Goal: Transaction & Acquisition: Purchase product/service

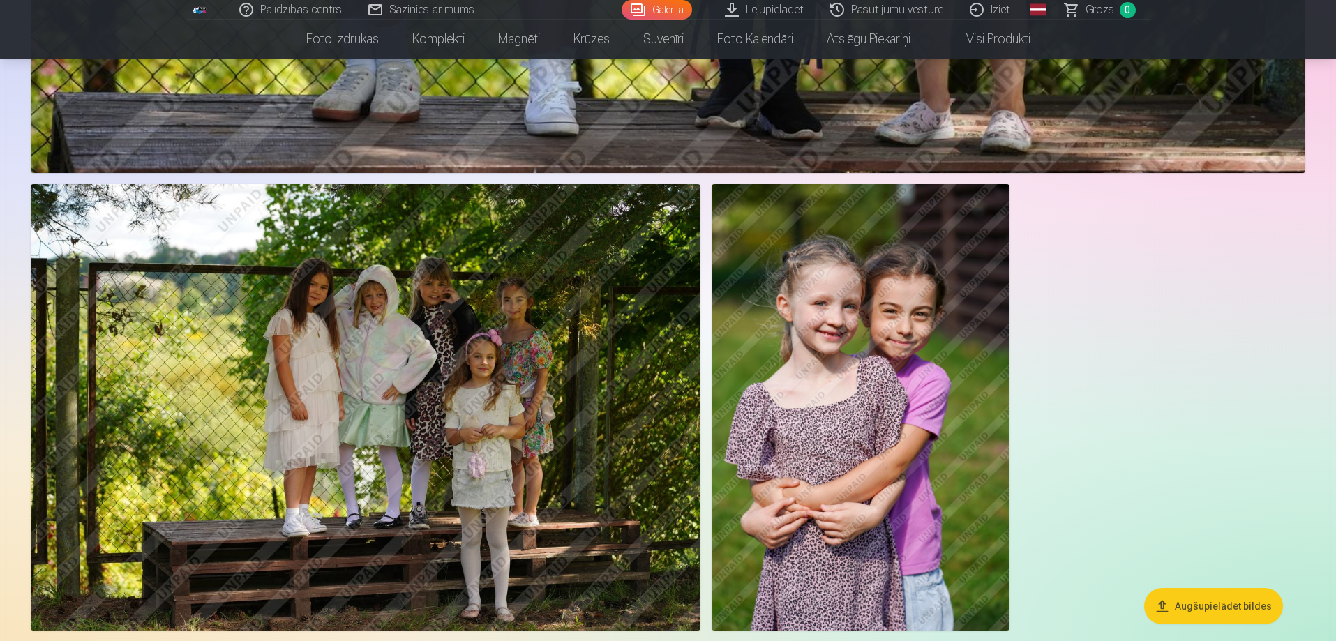
scroll to position [7917, 0]
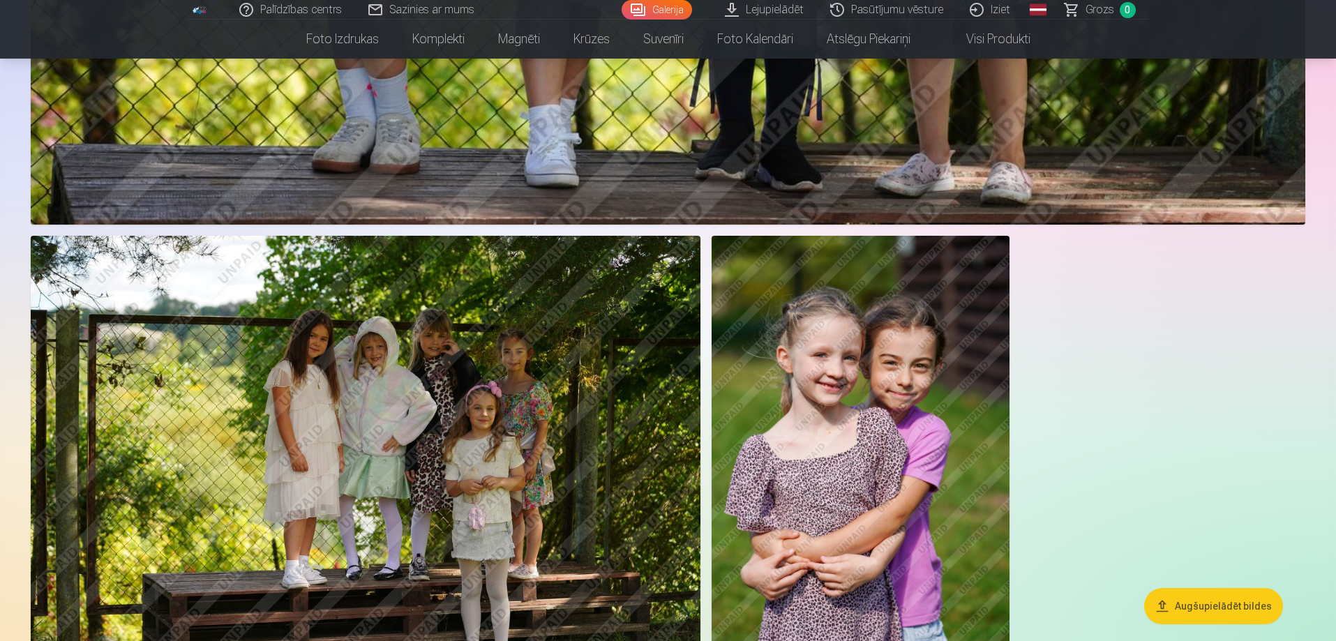
click at [846, 475] on img at bounding box center [861, 459] width 298 height 446
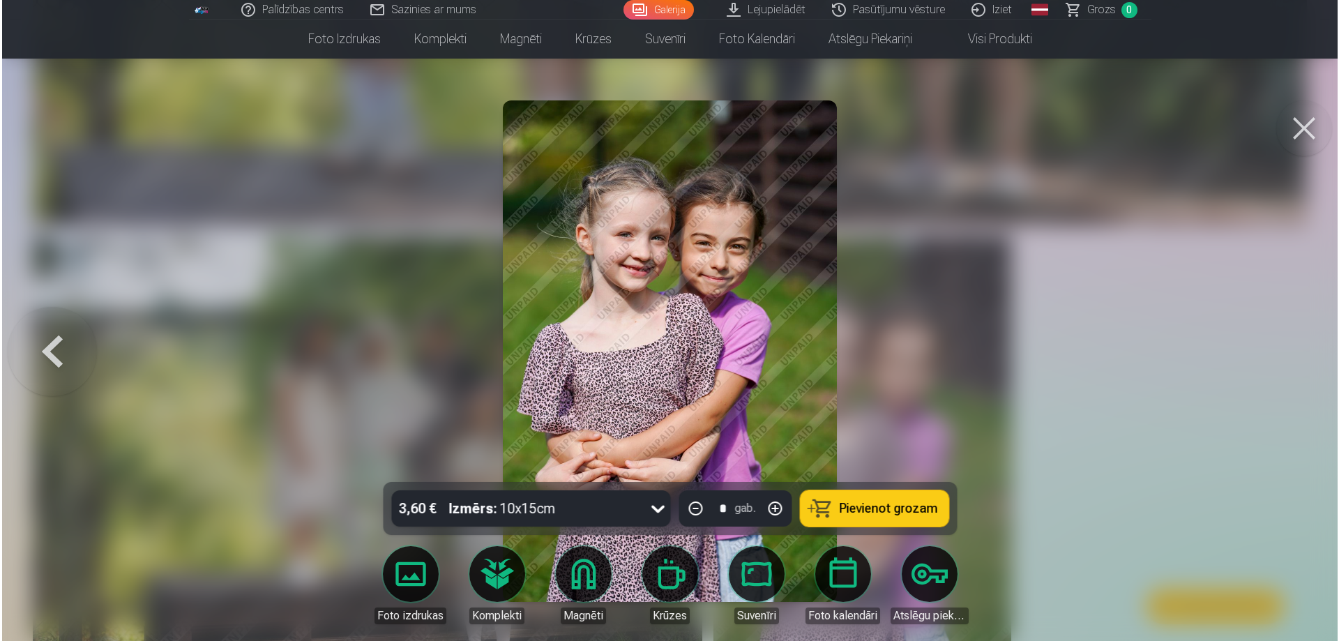
scroll to position [7936, 0]
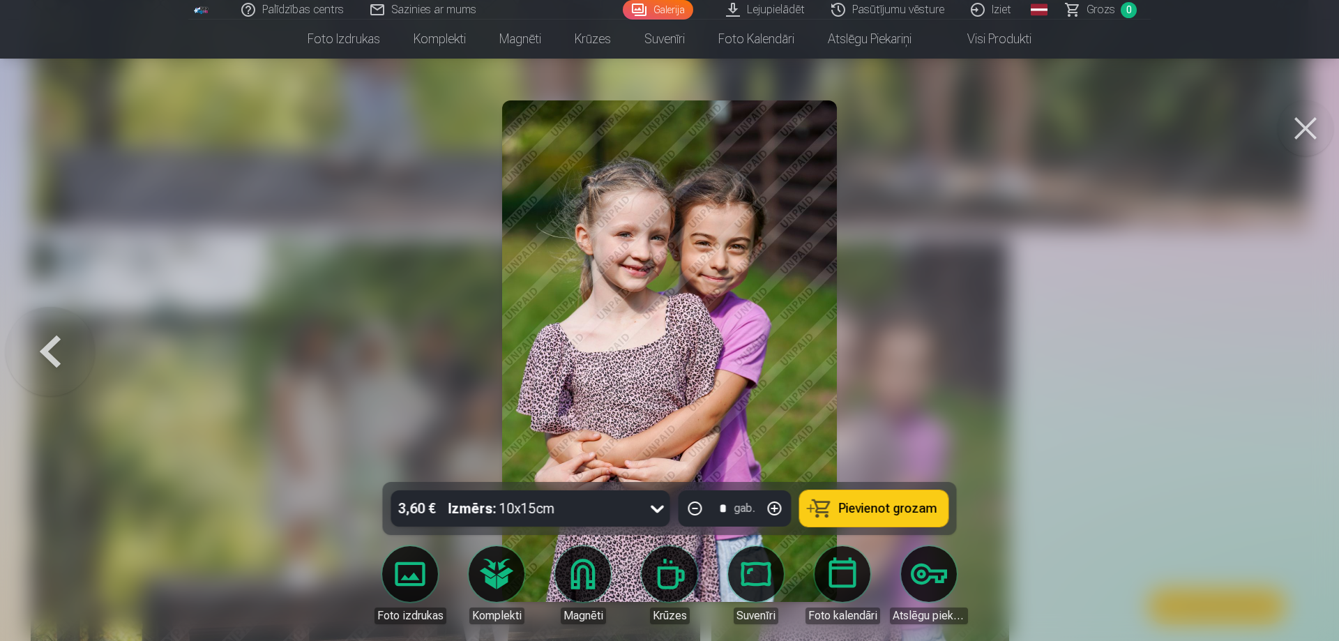
click at [910, 496] on button "Pievienot grozam" at bounding box center [874, 508] width 149 height 36
click at [58, 355] on button at bounding box center [50, 351] width 89 height 234
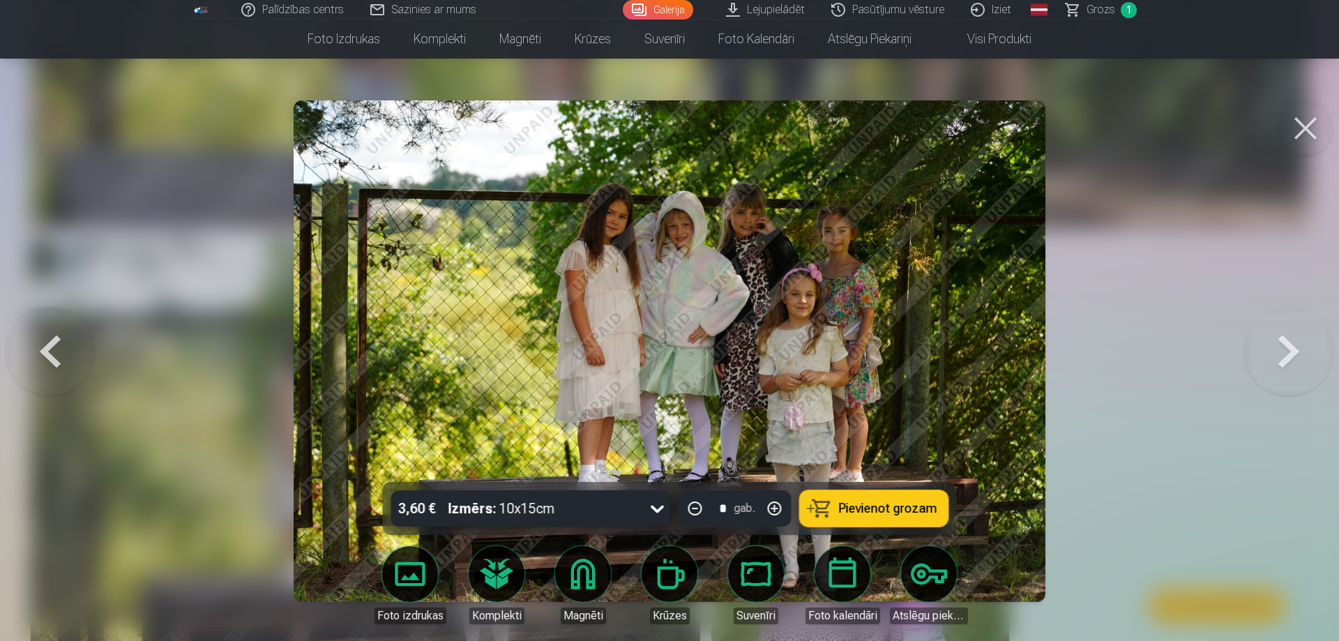
click at [58, 355] on button at bounding box center [50, 351] width 89 height 234
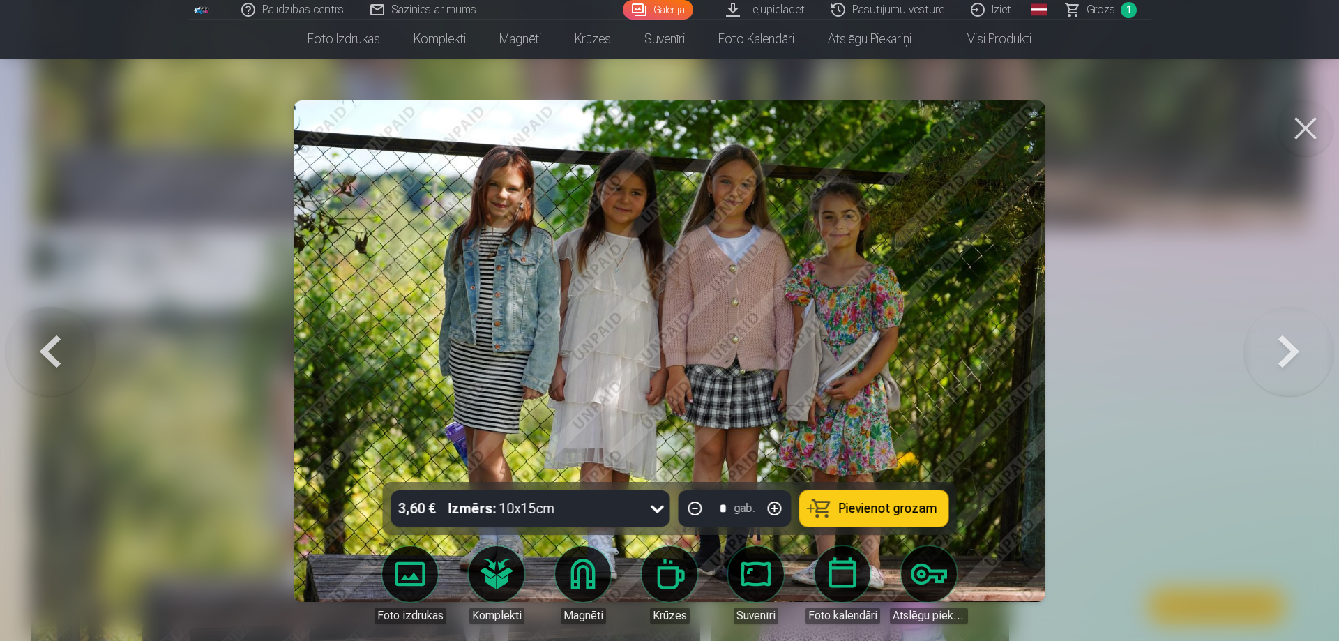
click at [58, 355] on button at bounding box center [50, 351] width 89 height 234
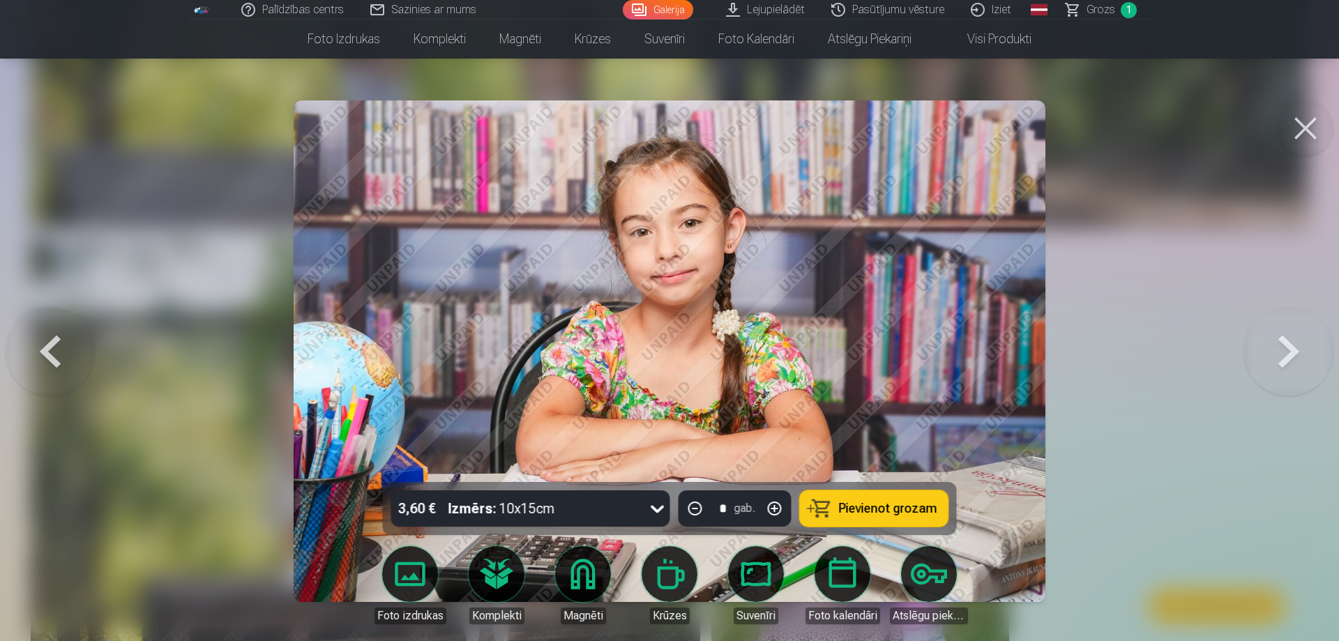
click at [58, 355] on button at bounding box center [50, 351] width 89 height 234
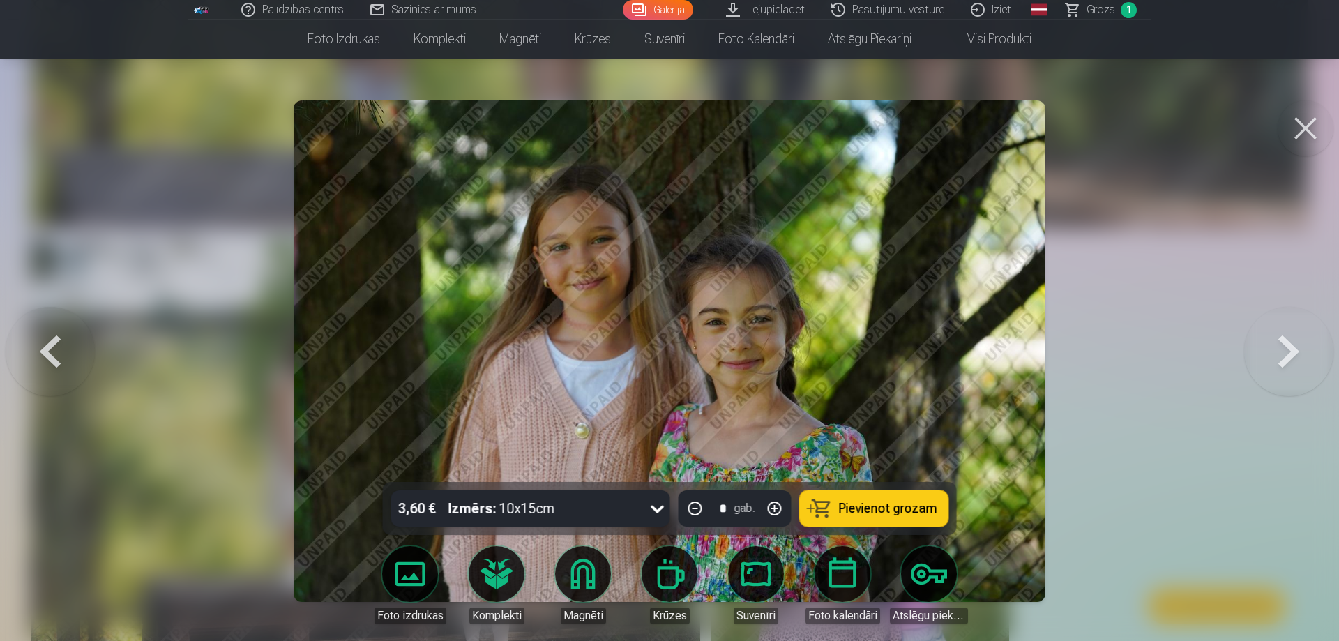
click at [58, 355] on button at bounding box center [50, 351] width 89 height 234
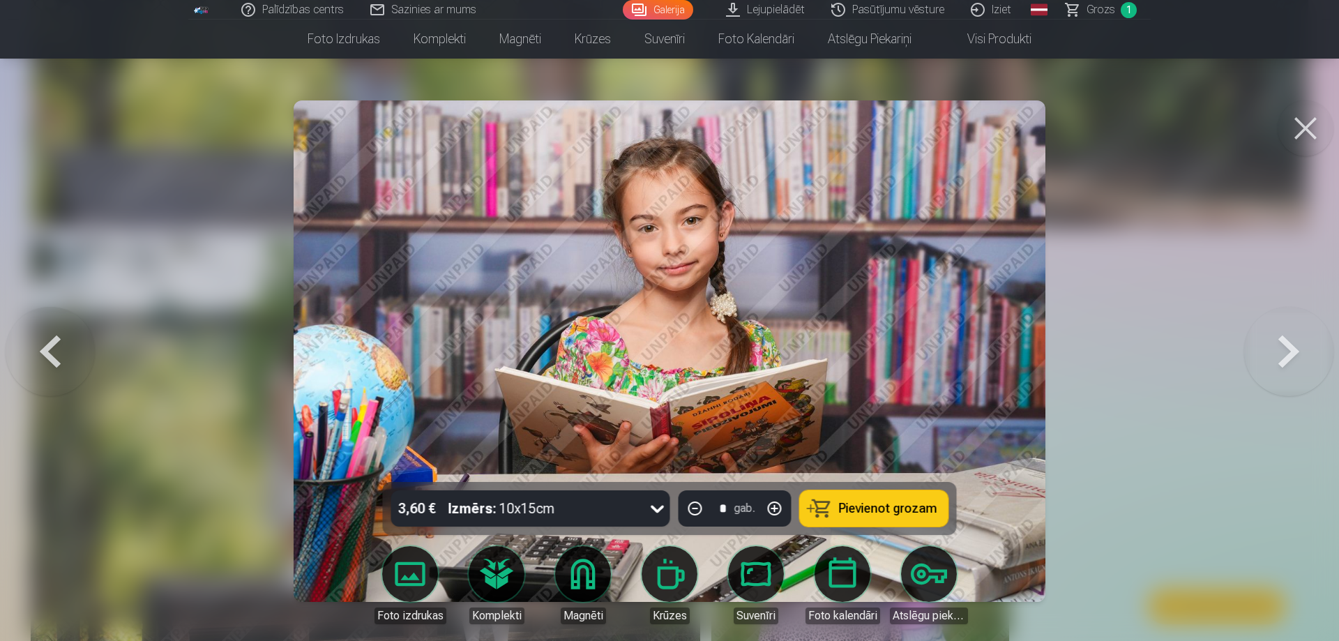
click at [58, 355] on button at bounding box center [50, 351] width 89 height 234
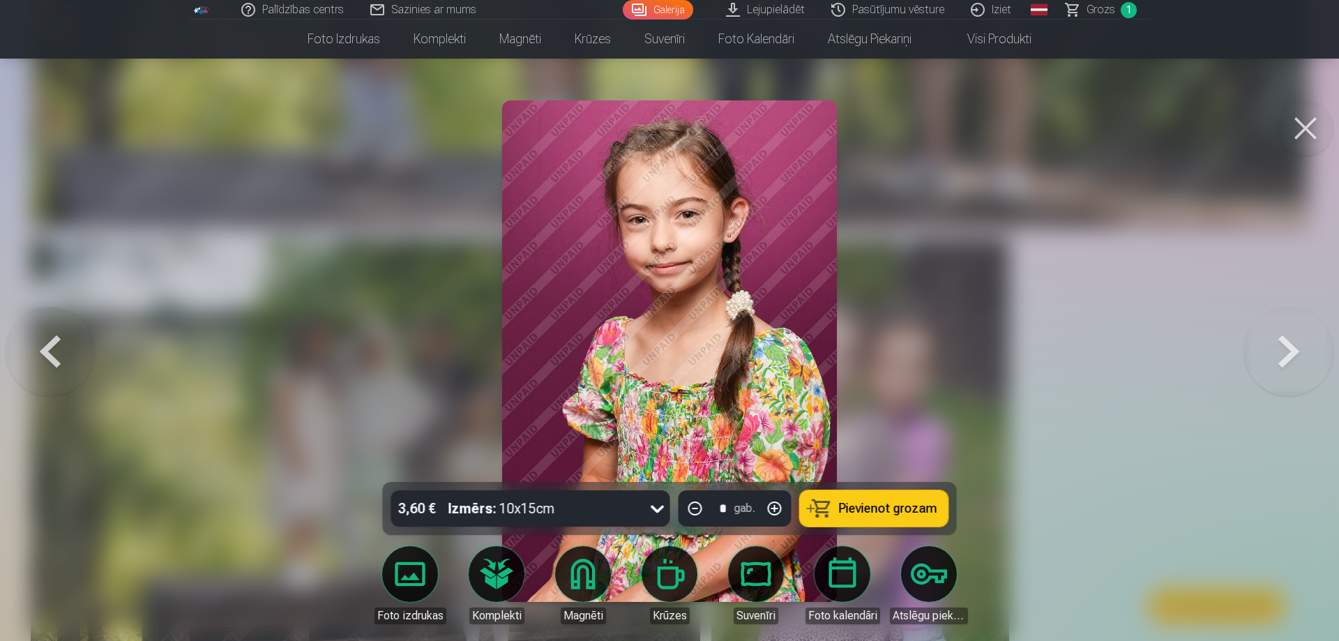
click at [58, 355] on button at bounding box center [50, 351] width 89 height 234
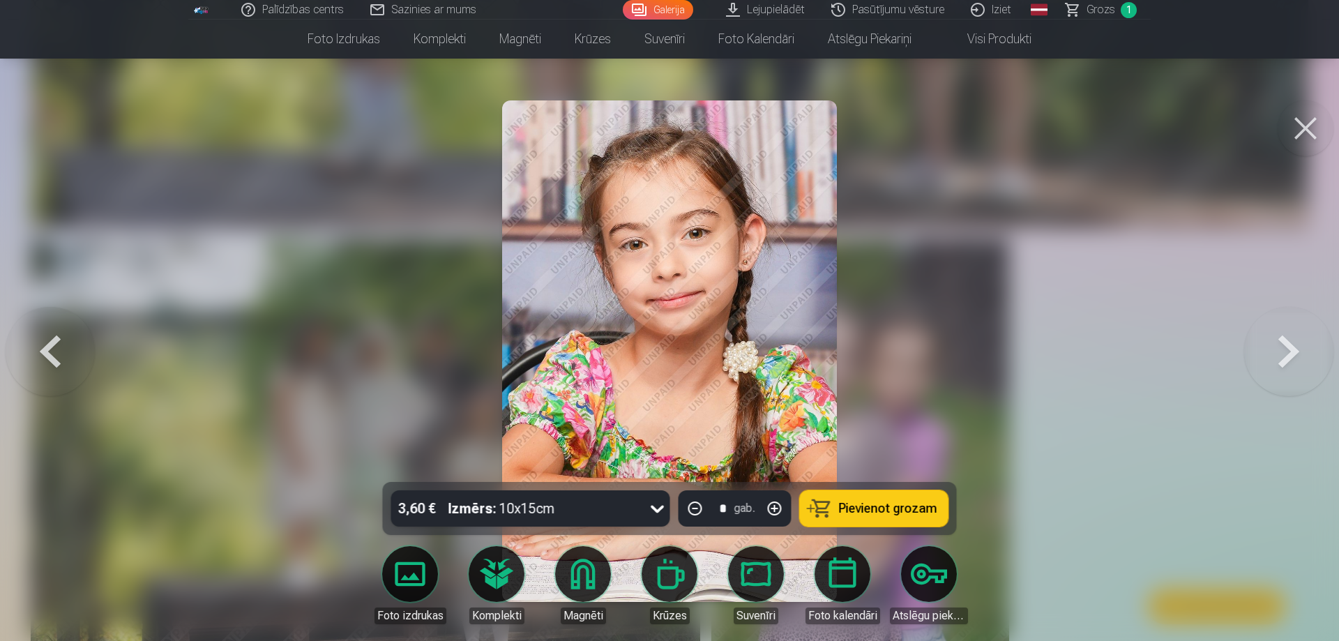
click at [58, 355] on button at bounding box center [50, 351] width 89 height 234
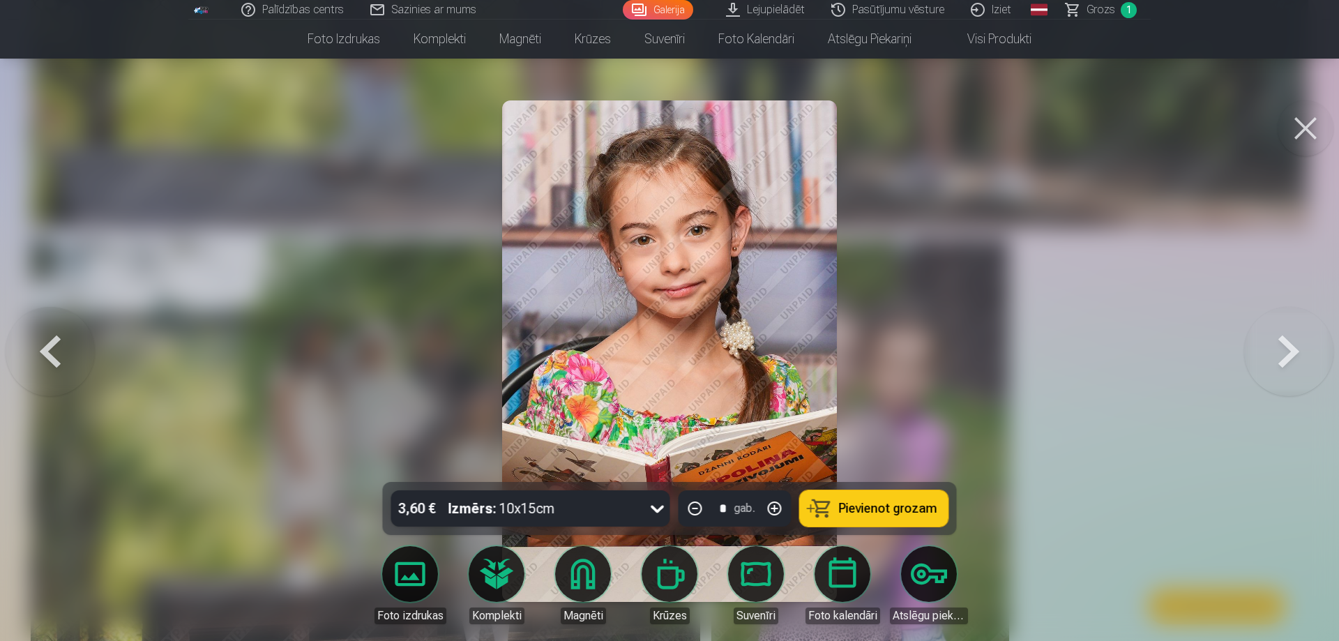
click at [58, 355] on button at bounding box center [50, 351] width 89 height 234
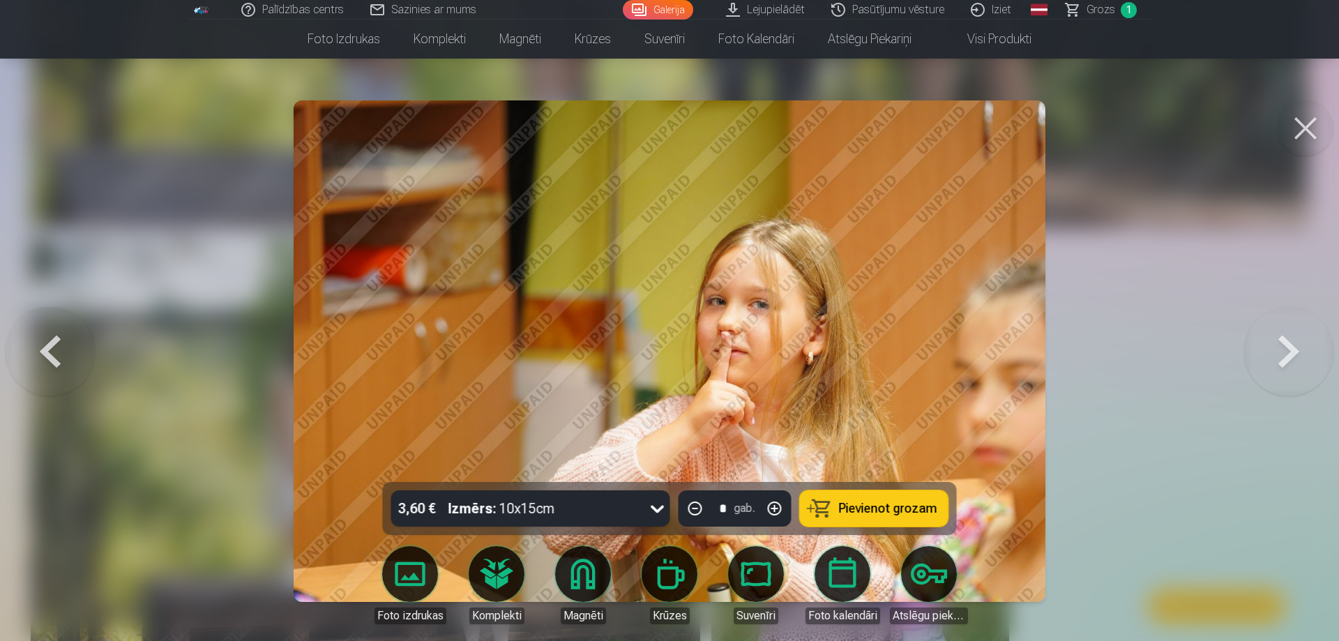
click at [58, 354] on button at bounding box center [50, 351] width 89 height 234
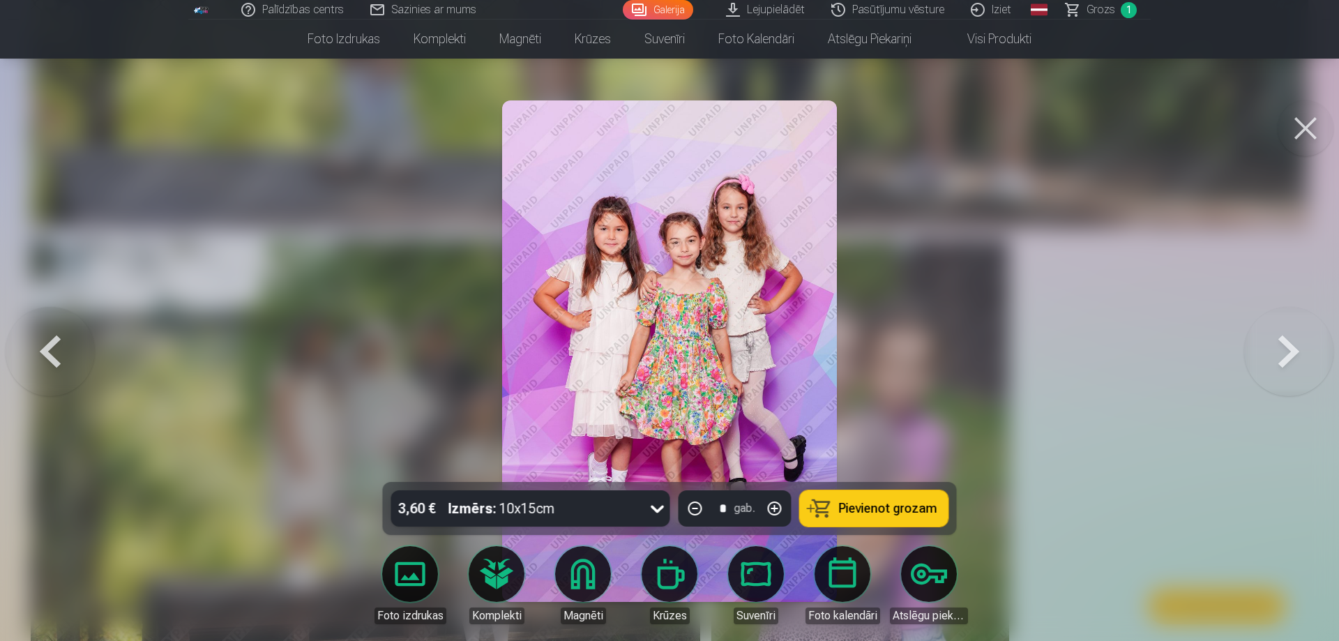
click at [58, 354] on button at bounding box center [50, 351] width 89 height 234
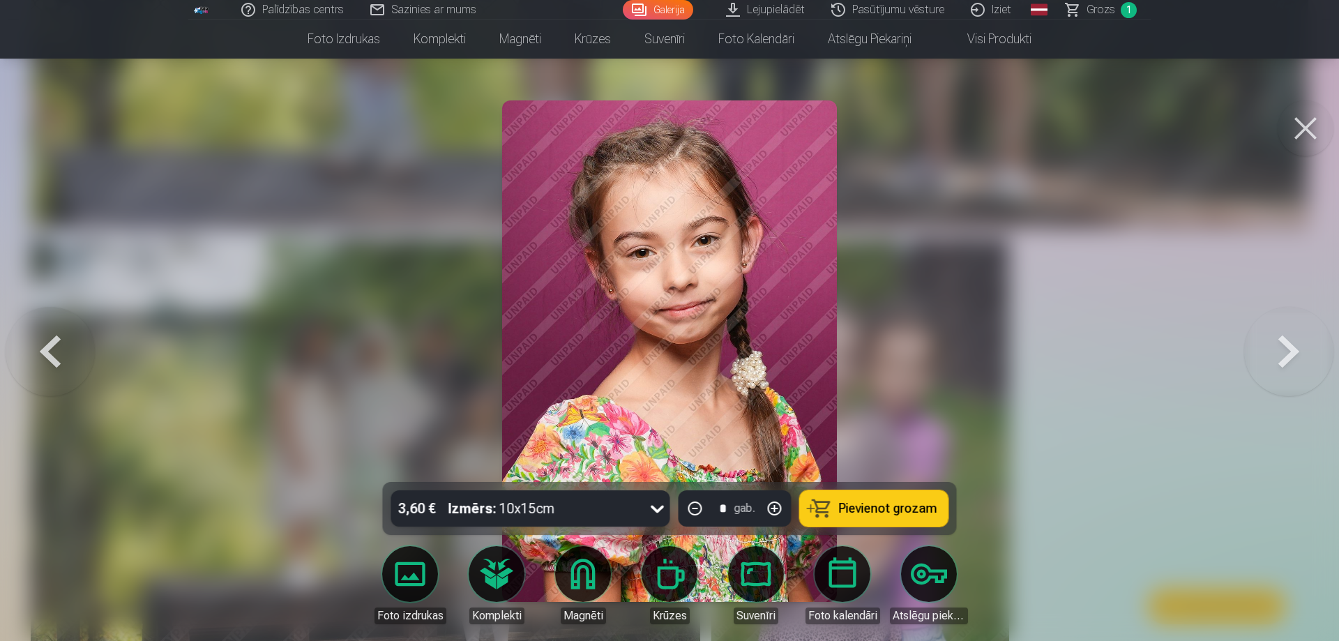
click at [79, 357] on button at bounding box center [50, 351] width 89 height 234
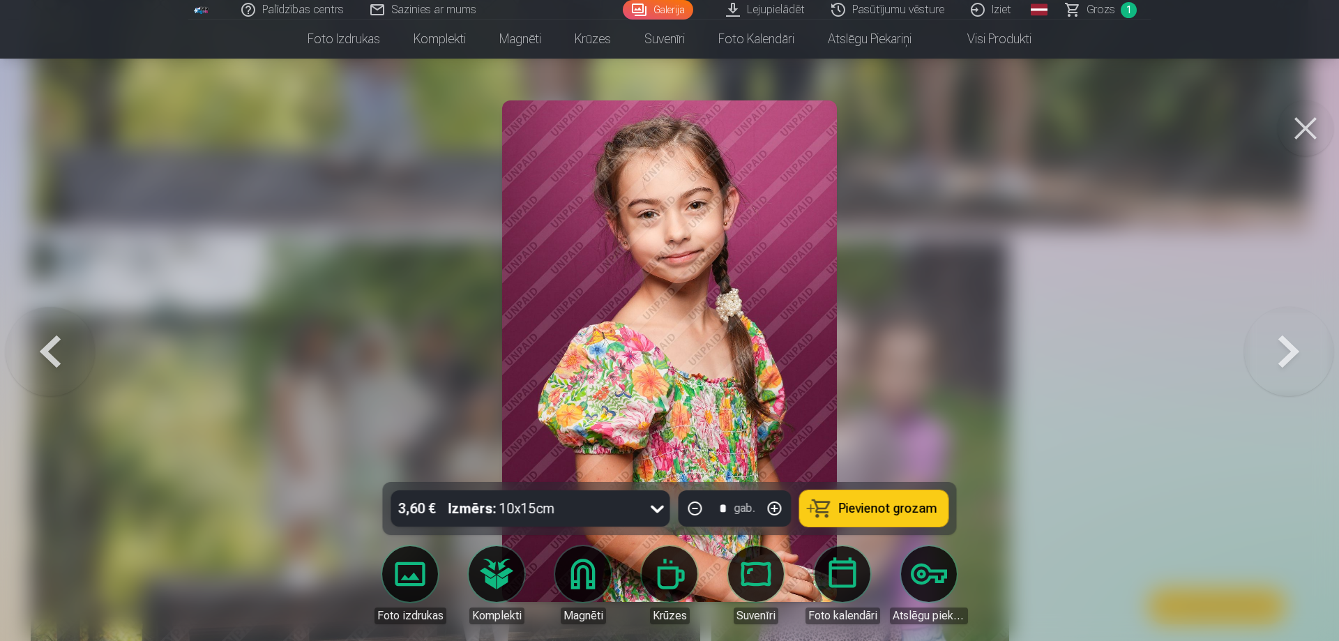
click at [79, 357] on button at bounding box center [50, 351] width 89 height 234
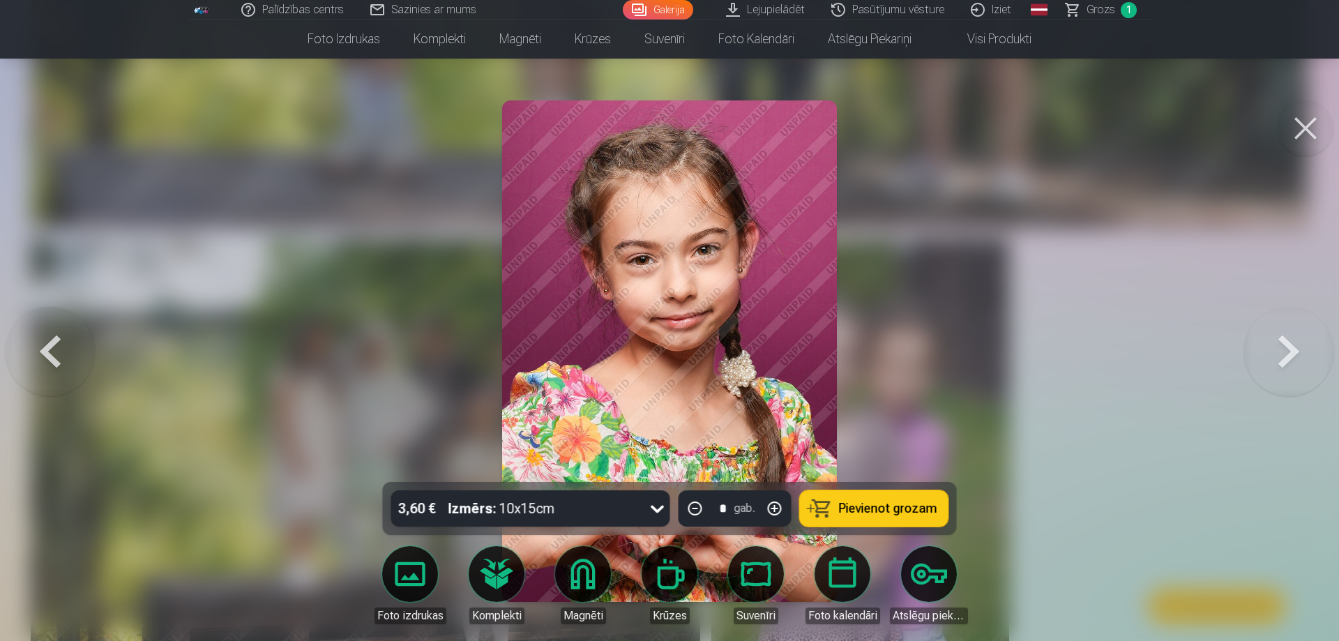
click at [241, 555] on div at bounding box center [669, 320] width 1339 height 641
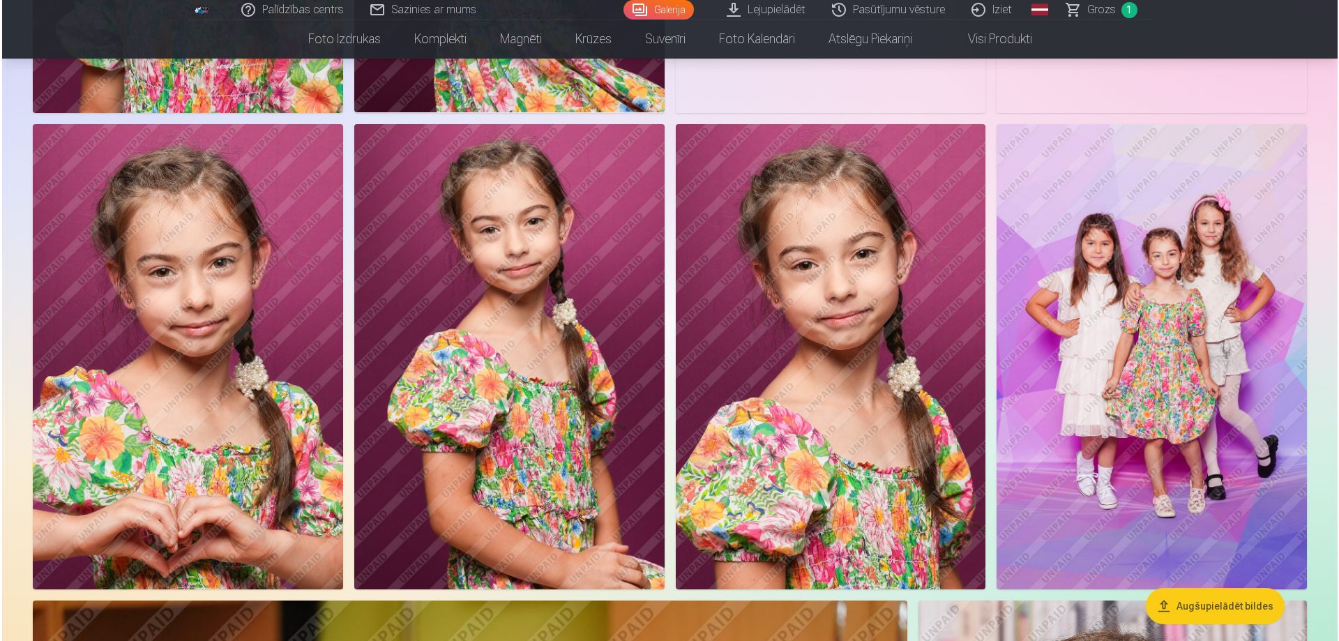
scroll to position [2685, 0]
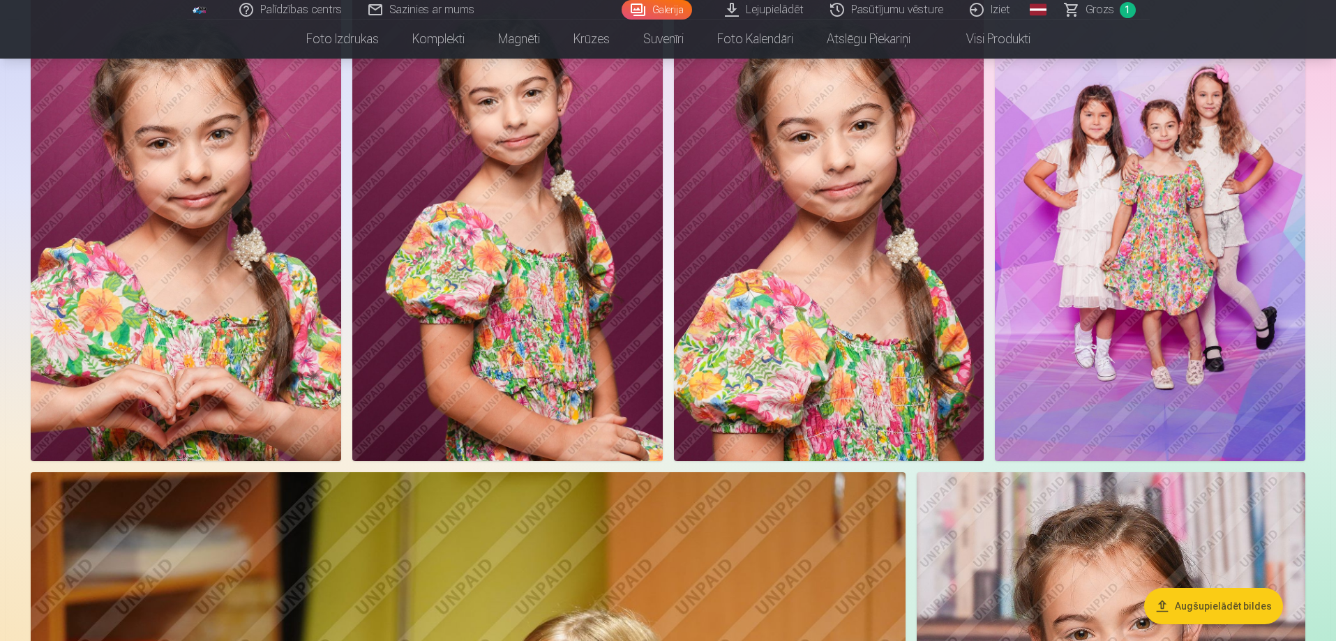
click at [169, 347] on img at bounding box center [186, 228] width 310 height 465
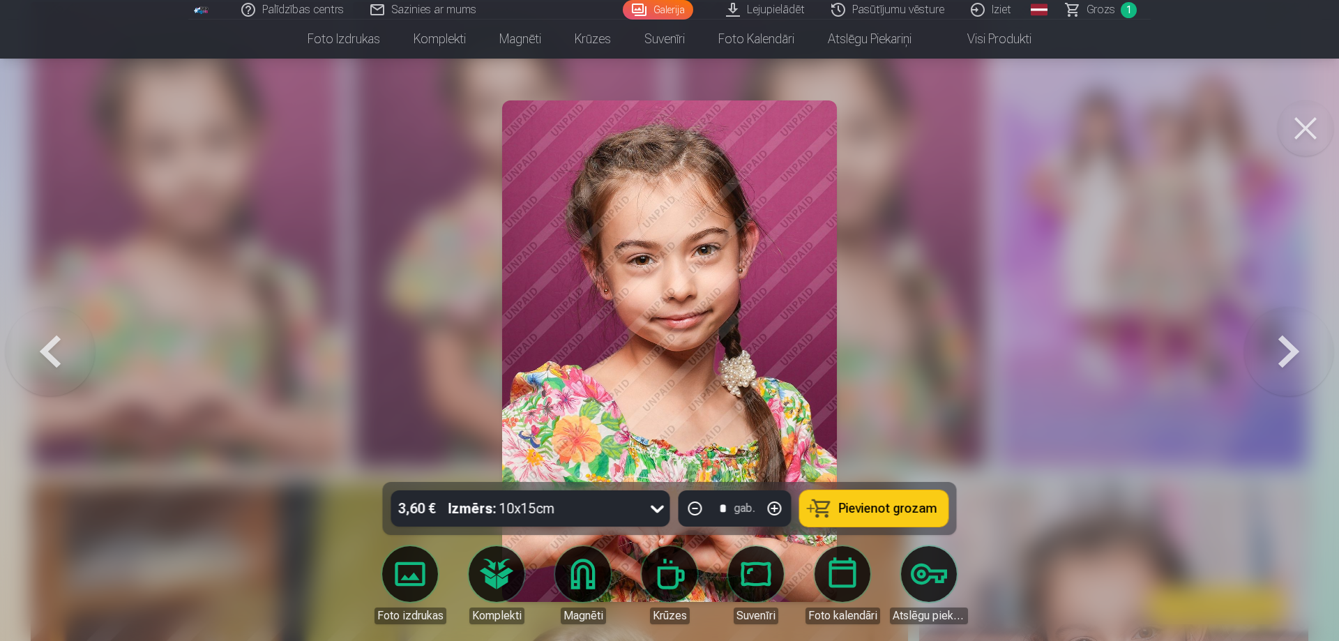
click at [898, 517] on button "Pievienot grozam" at bounding box center [874, 508] width 149 height 36
drag, startPoint x: 1292, startPoint y: 174, endPoint x: 1282, endPoint y: 128, distance: 47.1
click at [1292, 172] on div at bounding box center [669, 320] width 1339 height 641
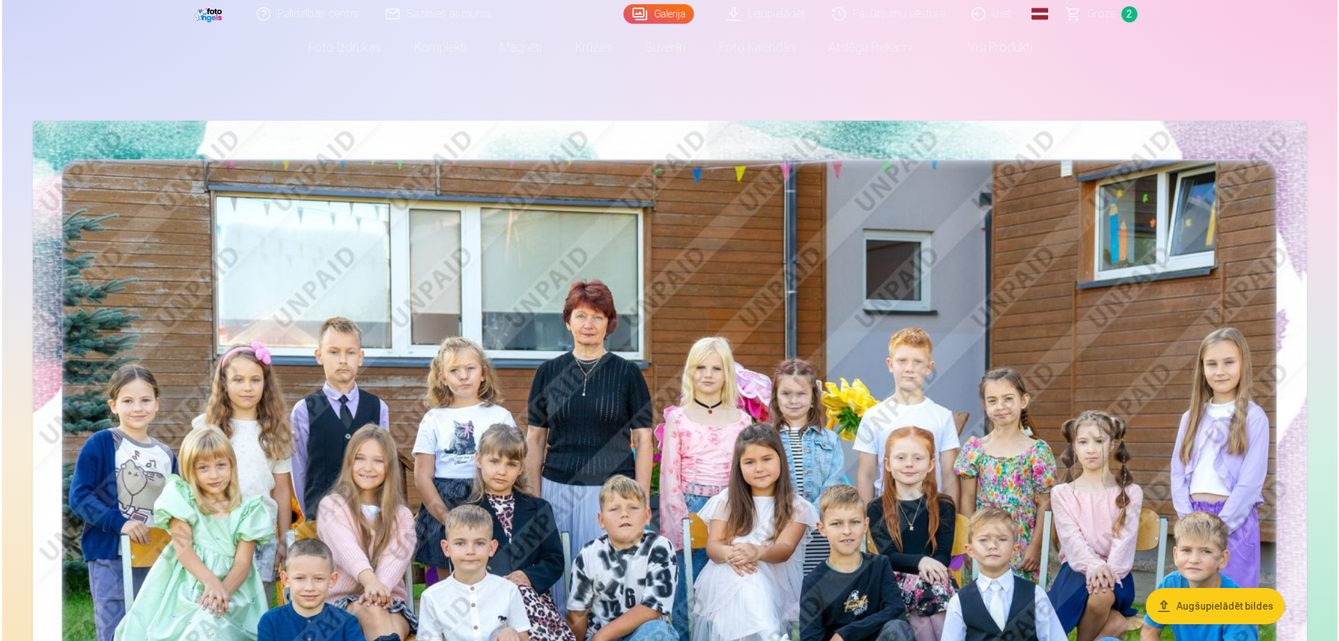
scroll to position [28, 0]
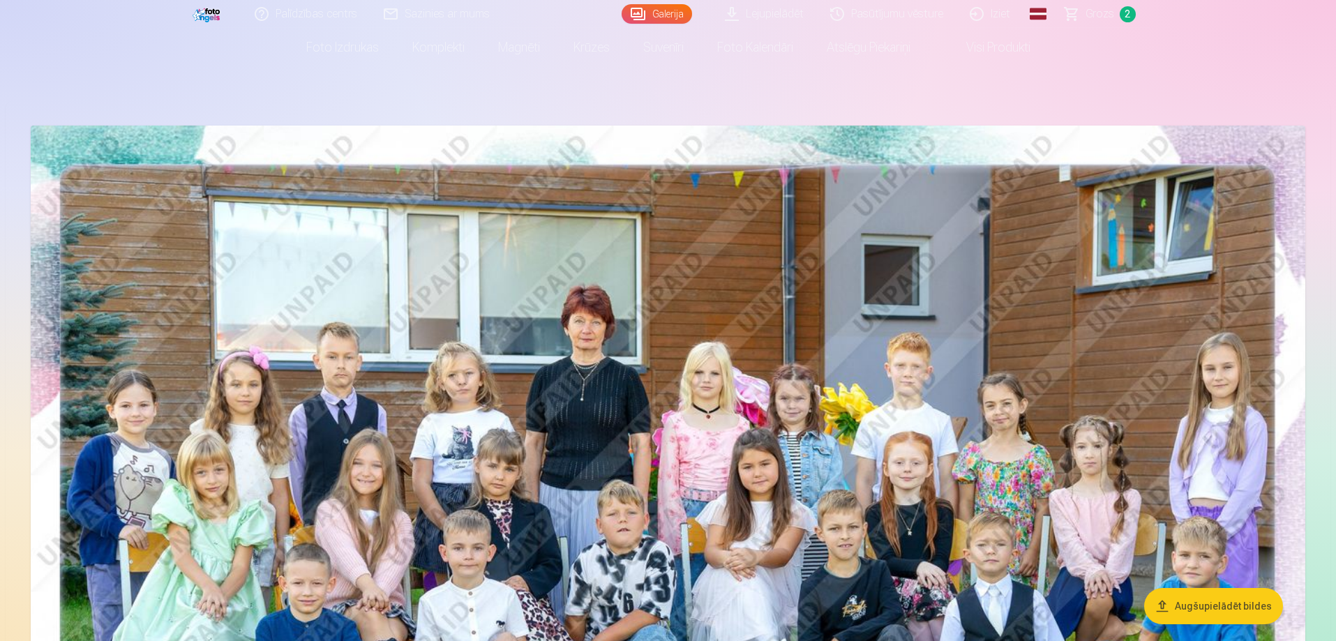
click at [756, 351] on img at bounding box center [668, 551] width 1275 height 850
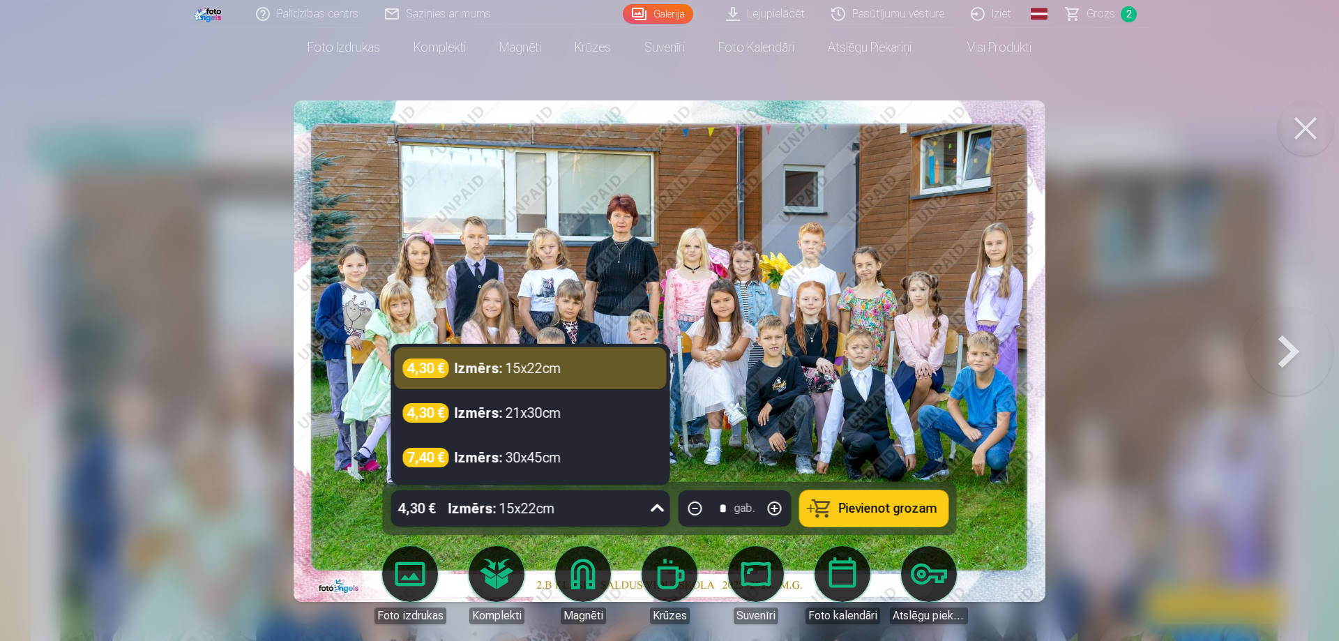
click at [659, 504] on icon at bounding box center [658, 508] width 22 height 22
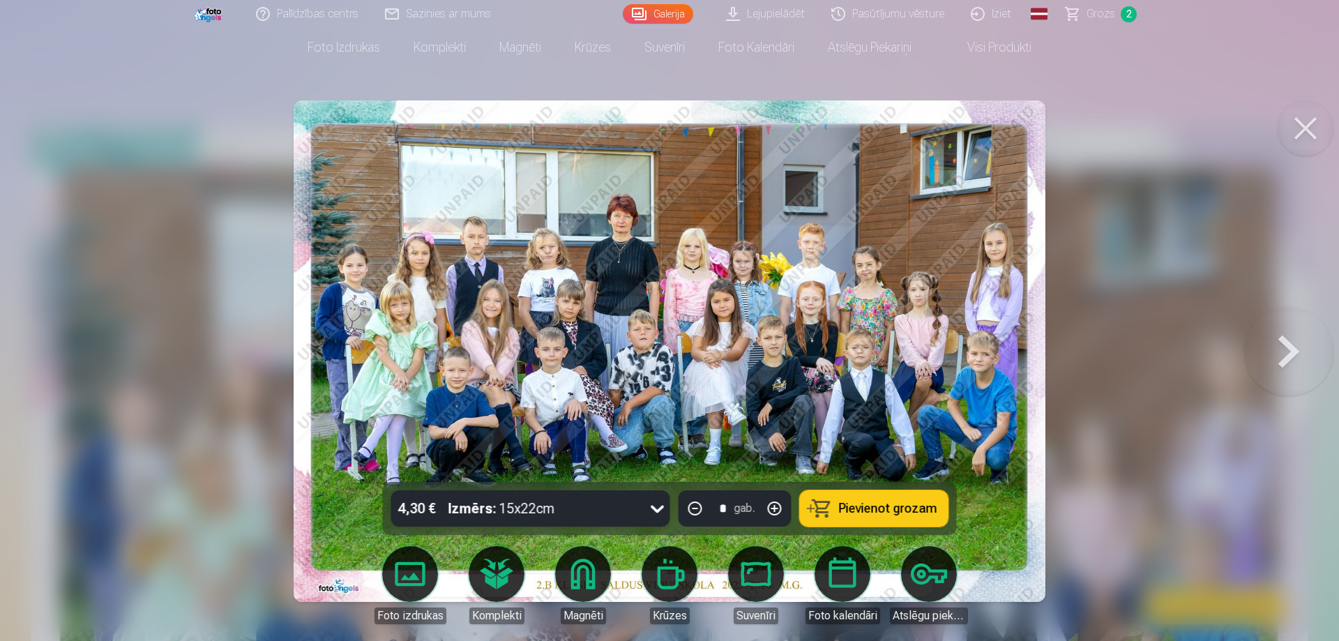
click at [659, 504] on icon at bounding box center [658, 508] width 22 height 22
click at [886, 511] on span "Pievienot grozam" at bounding box center [888, 508] width 98 height 13
click at [1088, 13] on link "Grozs 3" at bounding box center [1102, 14] width 98 height 28
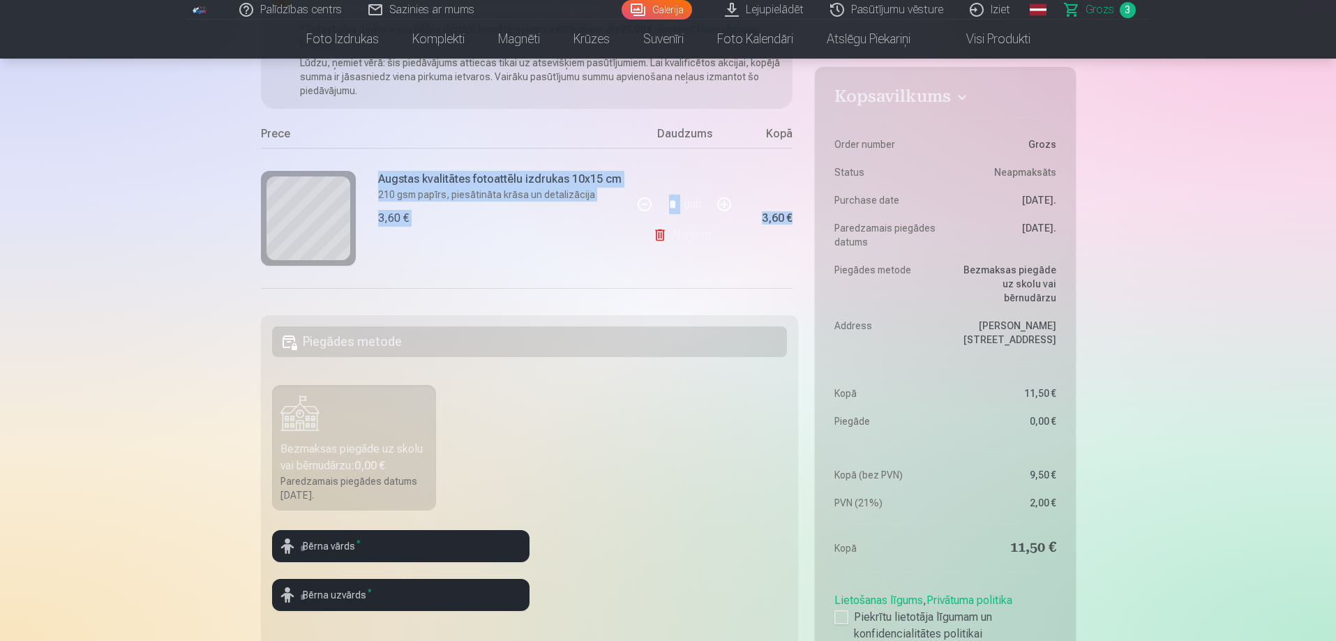
scroll to position [0, 33]
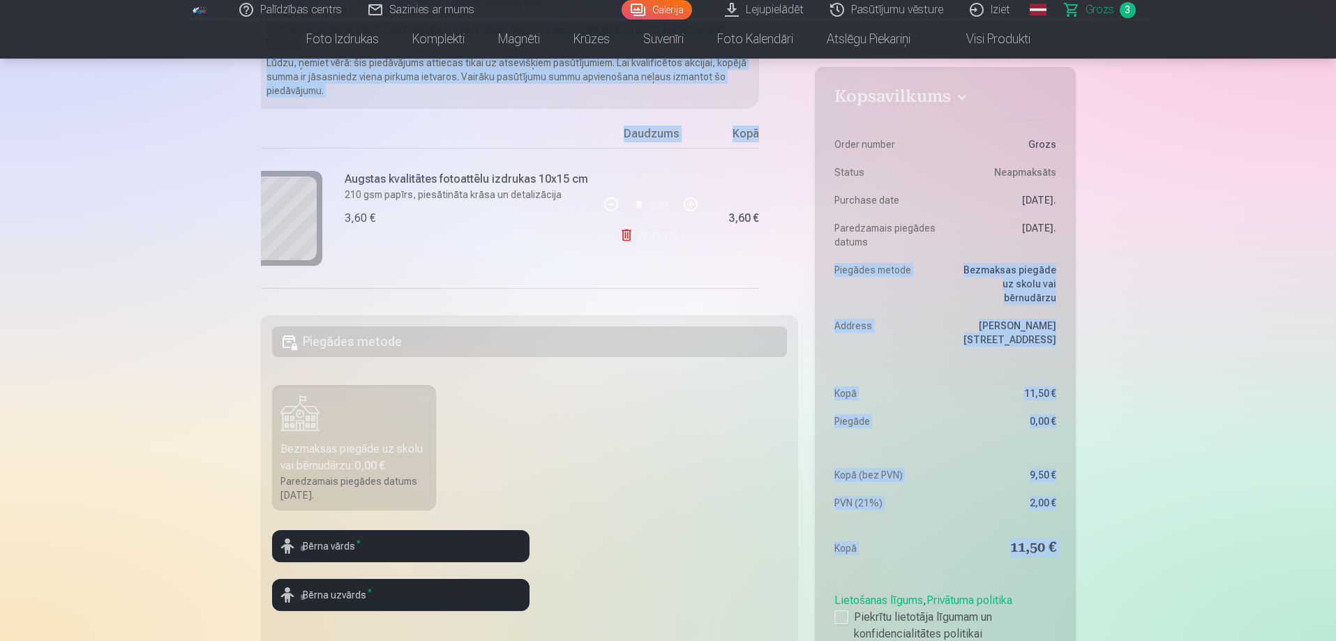
drag, startPoint x: 792, startPoint y: 135, endPoint x: 813, endPoint y: 214, distance: 81.6
click at [813, 214] on div "Kopsavilkums Order number Grozs Status Neapmaksāts Purchase date 14.09.2025. Pa…" at bounding box center [668, 440] width 815 height 924
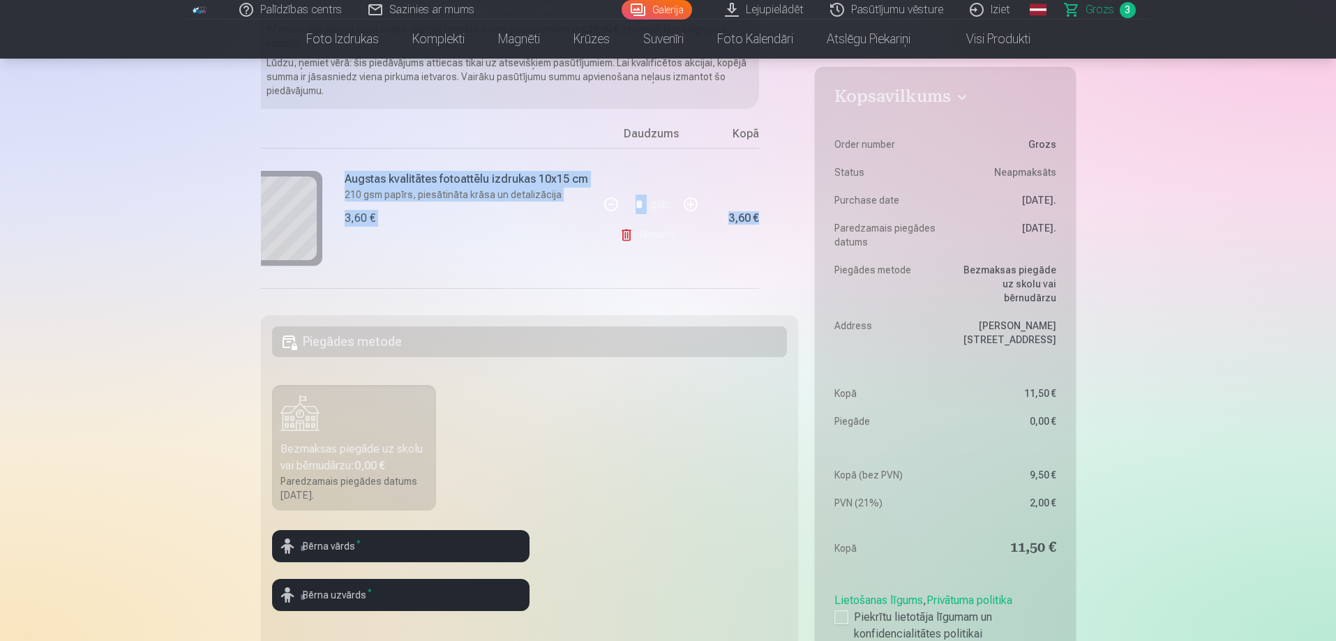
drag, startPoint x: 793, startPoint y: 140, endPoint x: 800, endPoint y: 194, distance: 54.9
click at [800, 194] on div "Kopsavilkums Order number Grozs Status Neapmaksāts Purchase date 14.09.2025. Pa…" at bounding box center [668, 440] width 815 height 924
click at [795, 295] on div "Ja pievienosiet grozam papildus preces uz 17,50 € , tad saņemsiet dāvanā visas …" at bounding box center [530, 138] width 538 height 321
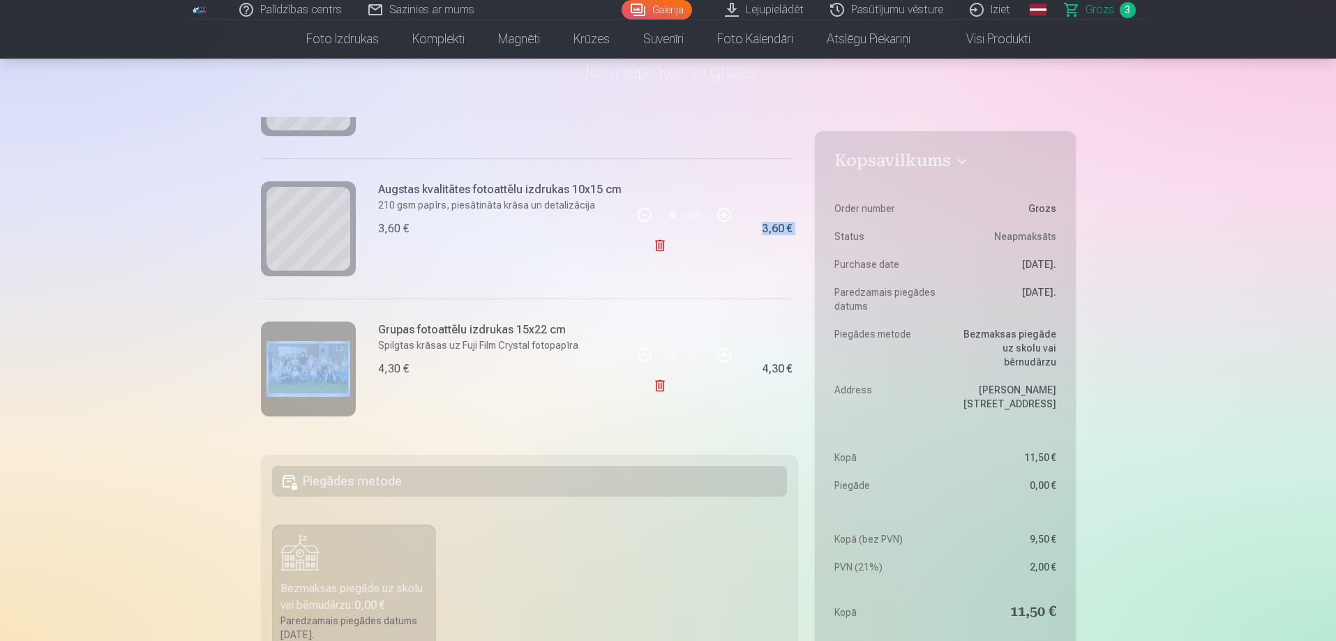
scroll to position [273, 0]
click at [729, 206] on button "button" at bounding box center [723, 213] width 33 height 33
type input "*"
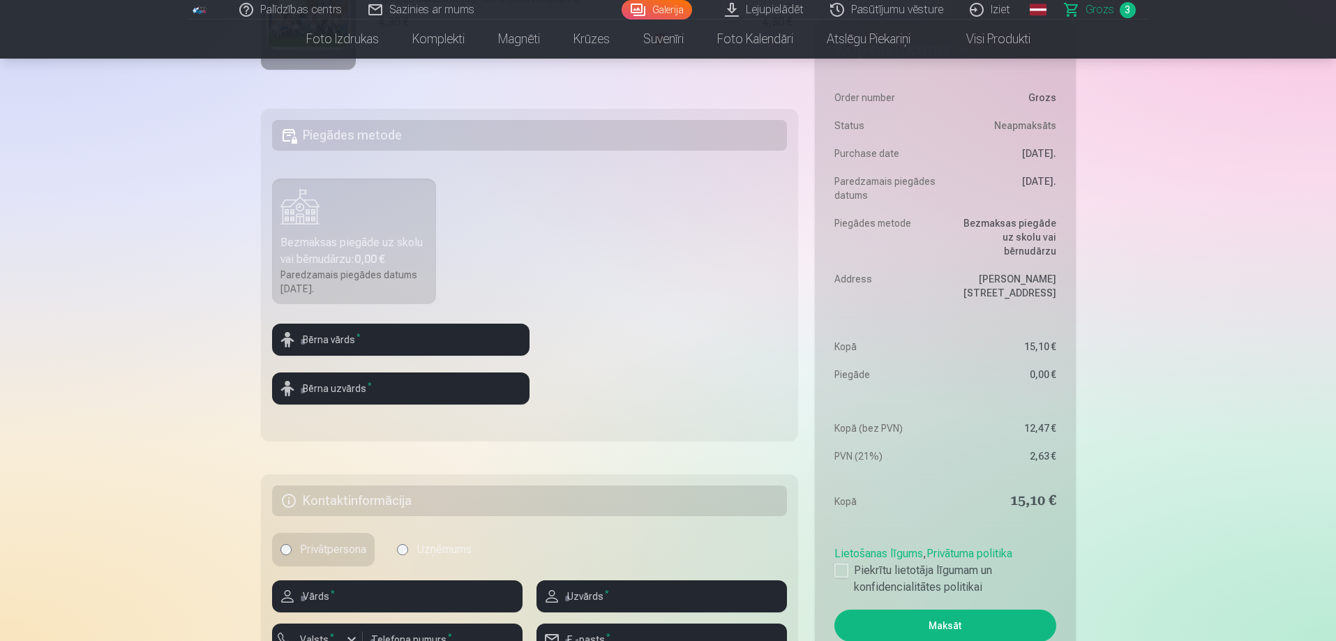
scroll to position [558, 0]
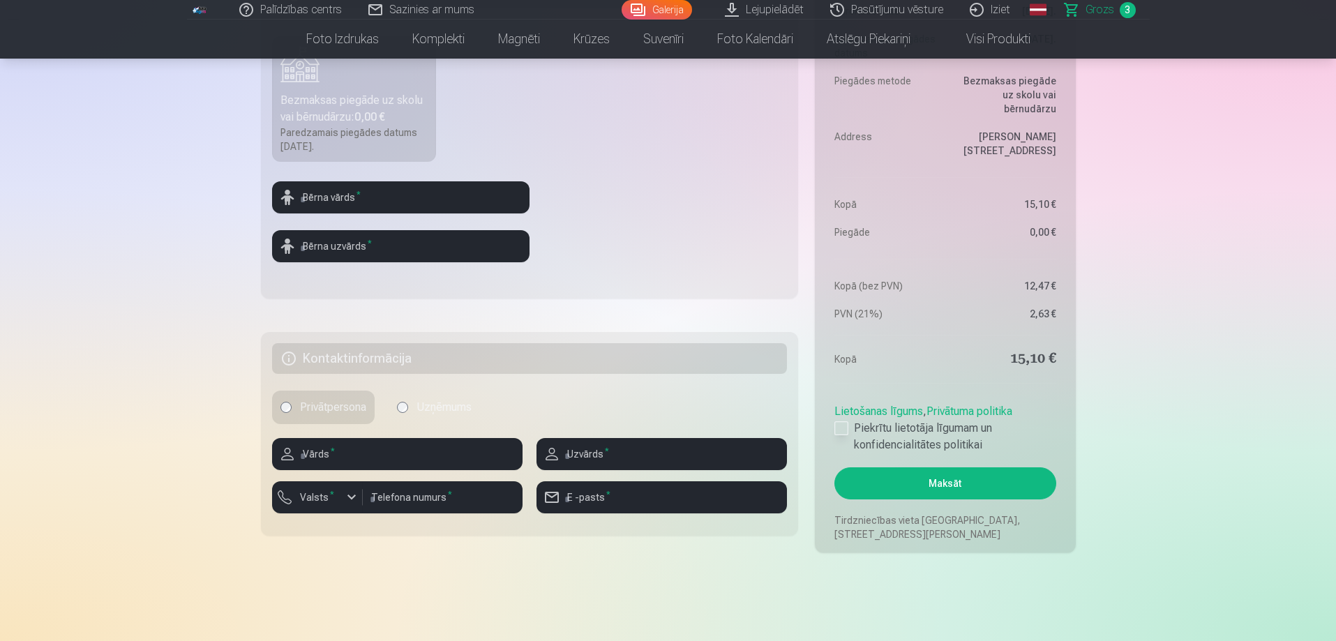
click at [845, 428] on div at bounding box center [841, 428] width 14 height 14
click at [929, 501] on aside "Kopsavilkums Order number Grozs Status Neapmaksāts Purchase date 14.09.2025. Pa…" at bounding box center [945, 215] width 260 height 675
click at [922, 483] on button "Maksāt" at bounding box center [944, 483] width 221 height 32
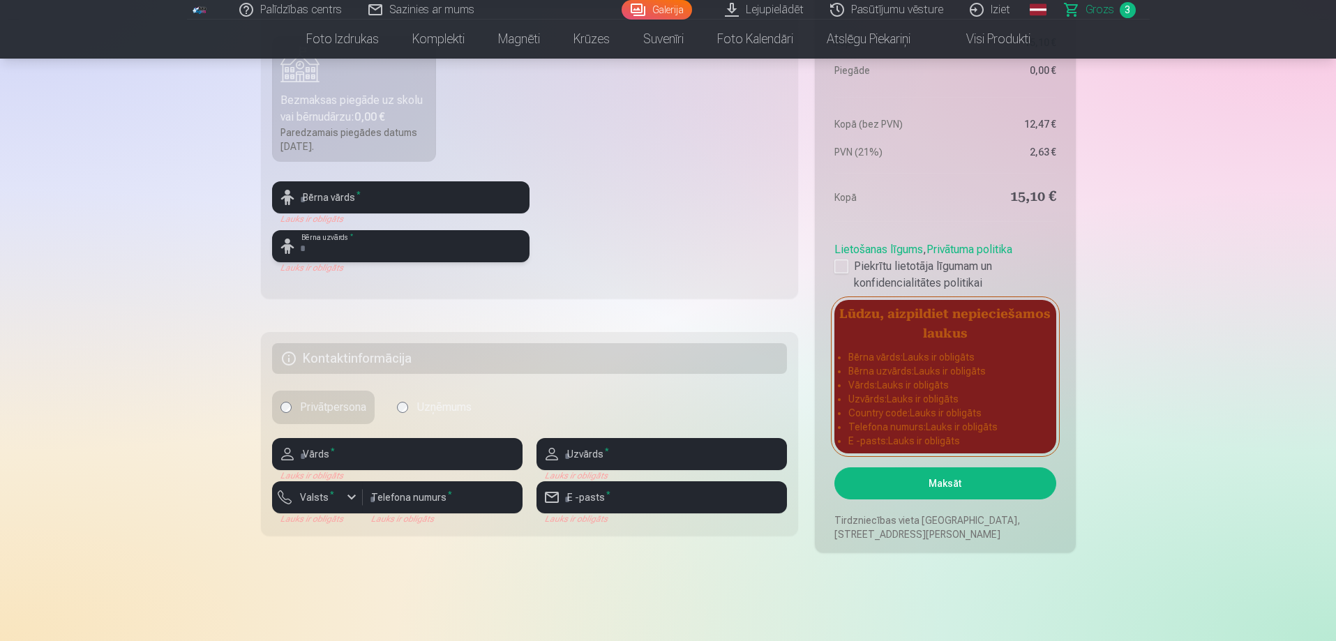
click at [396, 230] on input "text" at bounding box center [400, 246] width 257 height 32
click at [388, 201] on input "text" at bounding box center [400, 197] width 257 height 32
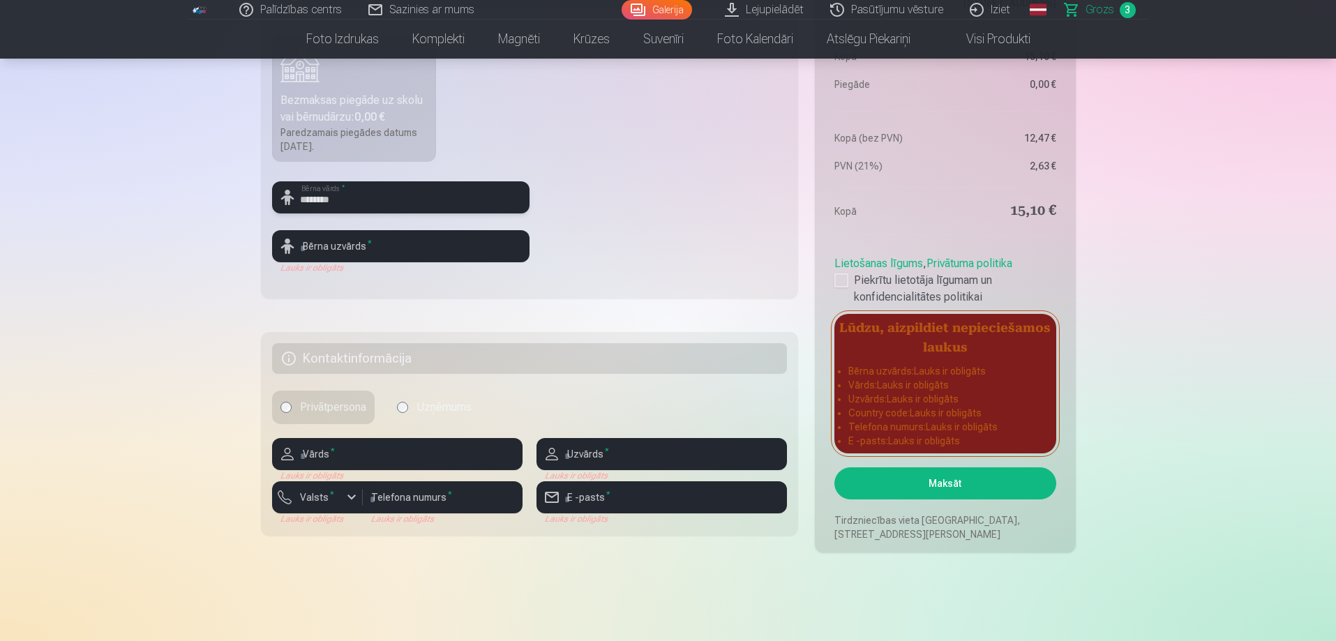
type input "********"
click at [405, 248] on input "text" at bounding box center [400, 246] width 257 height 32
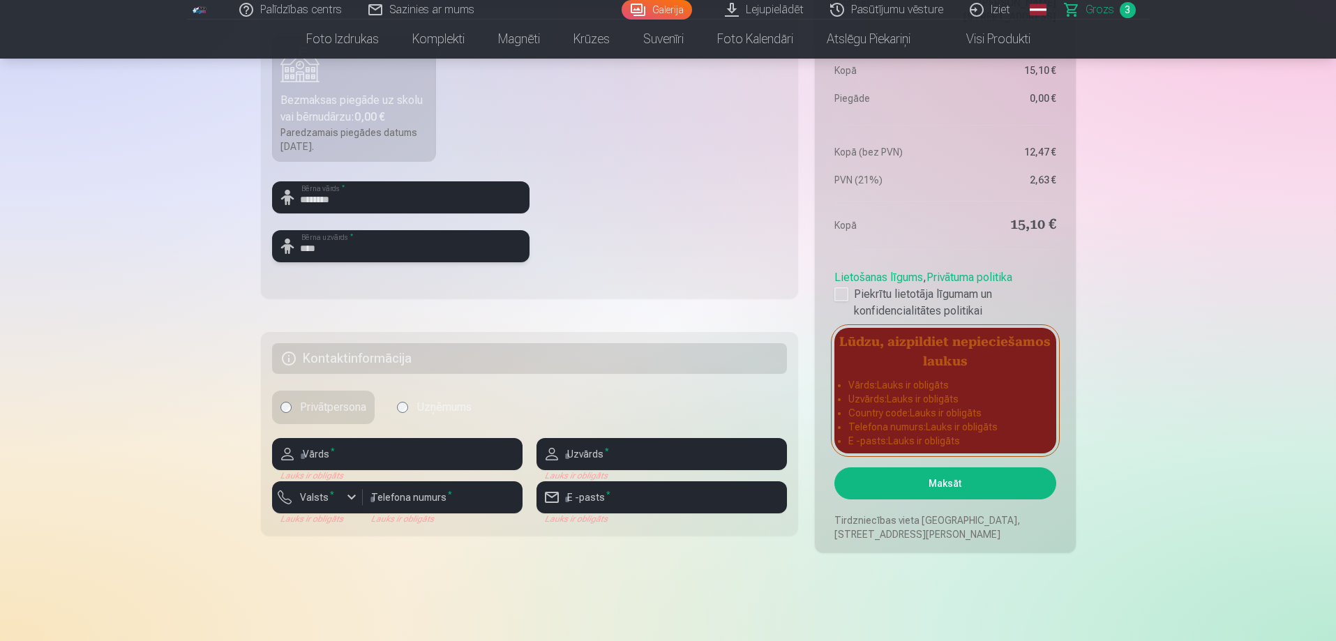
type input "****"
click at [423, 460] on input "text" at bounding box center [397, 454] width 250 height 32
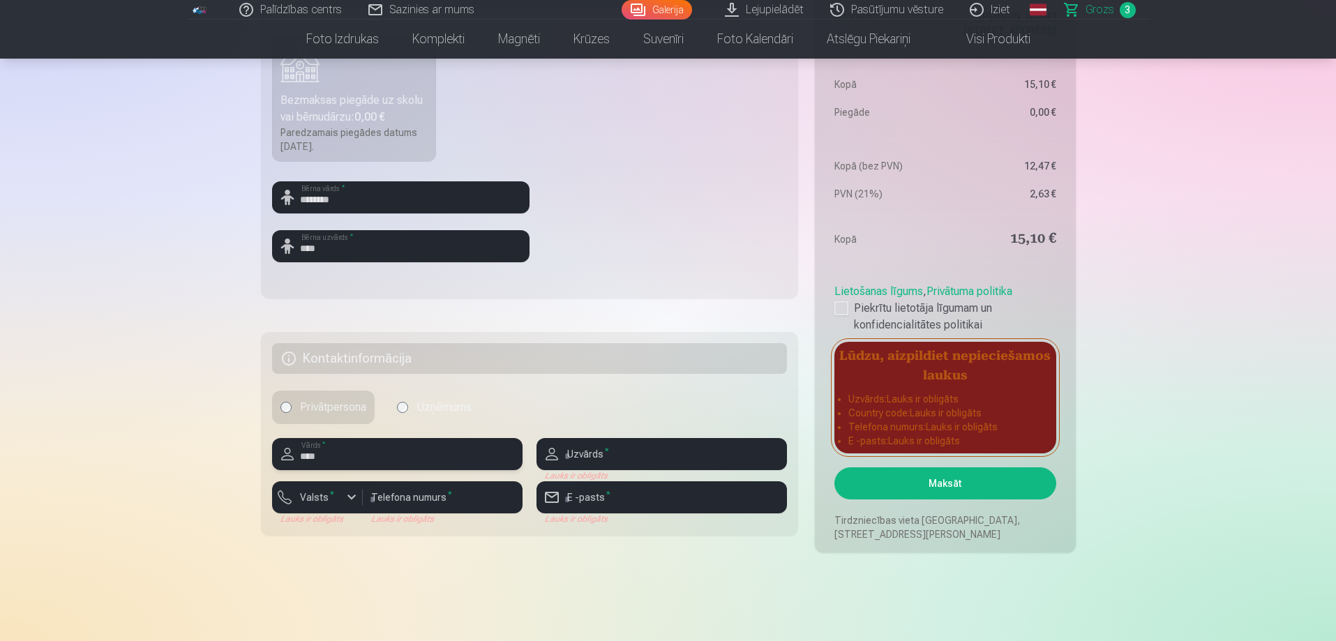
type input "****"
click at [610, 446] on input "text" at bounding box center [661, 454] width 250 height 32
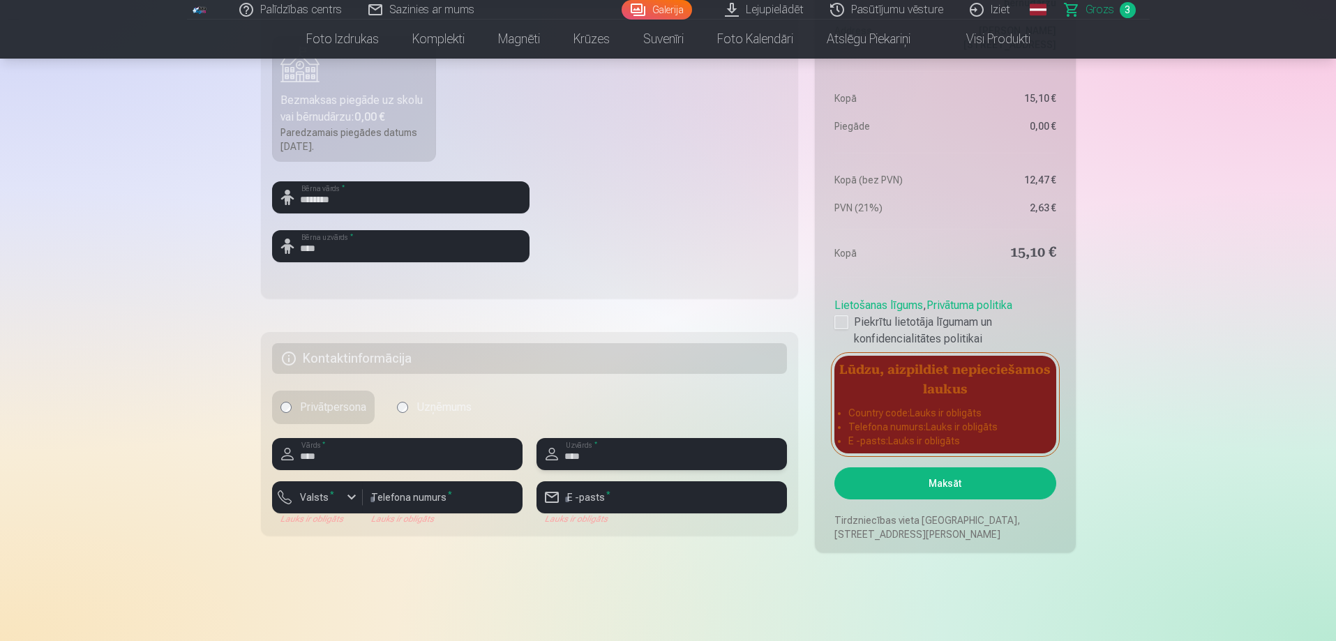
type input "****"
click at [382, 493] on input "number" at bounding box center [443, 497] width 160 height 32
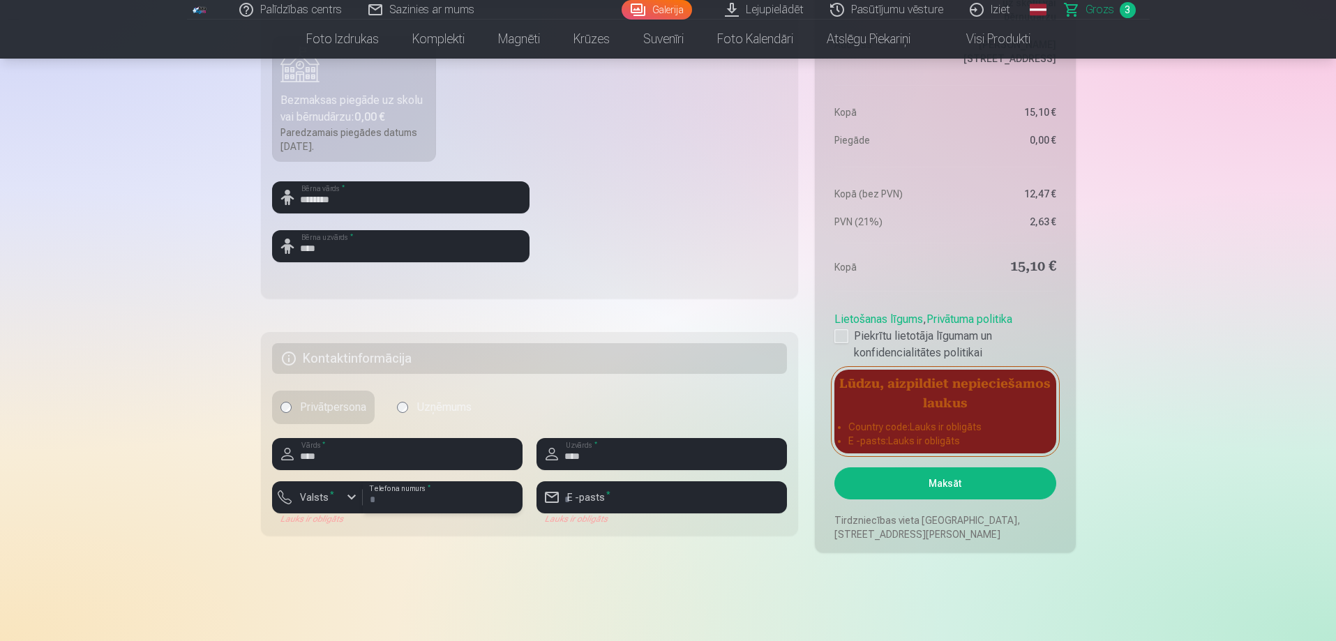
type input "********"
click at [340, 488] on button "Valsts *" at bounding box center [317, 497] width 91 height 32
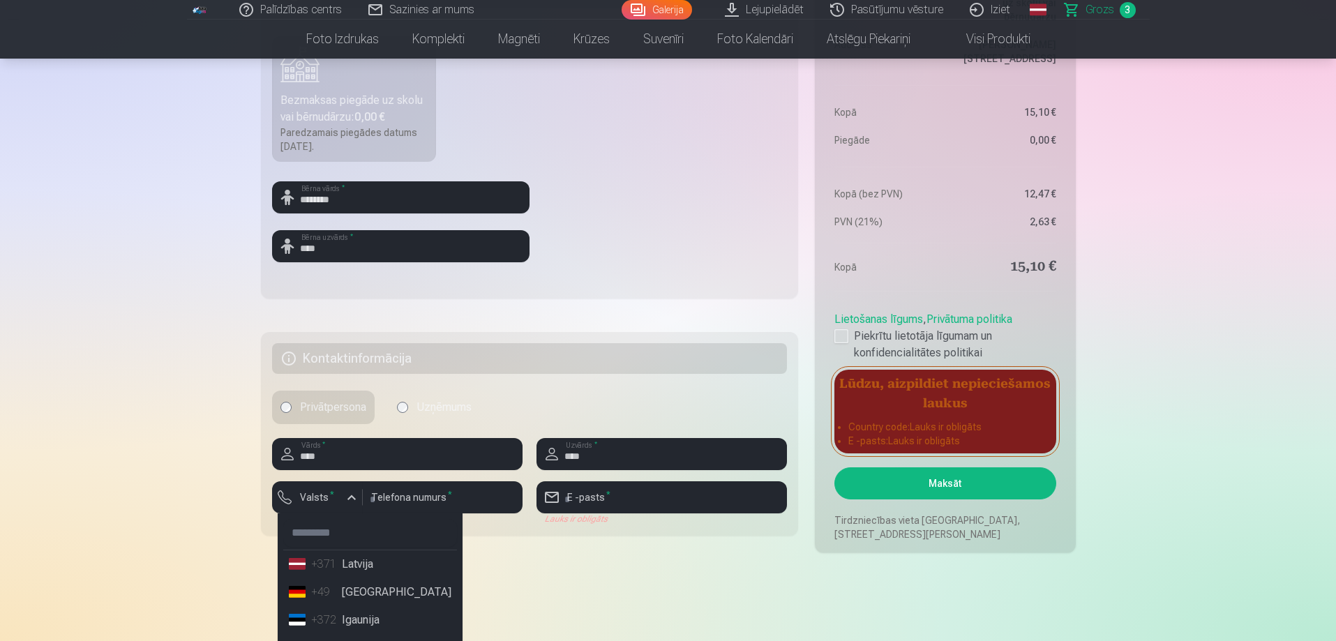
click at [355, 585] on li "+49 Germany" at bounding box center [370, 592] width 174 height 28
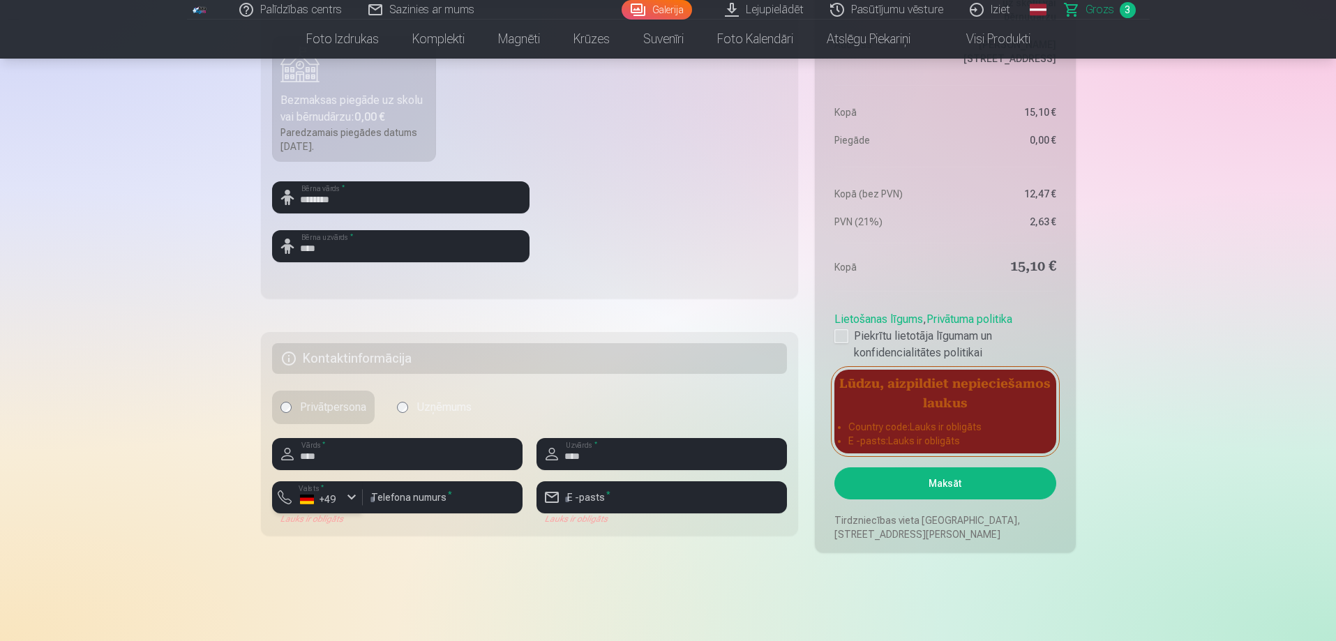
drag, startPoint x: 352, startPoint y: 498, endPoint x: 345, endPoint y: 503, distance: 9.1
click at [349, 497] on div "button" at bounding box center [351, 497] width 17 height 17
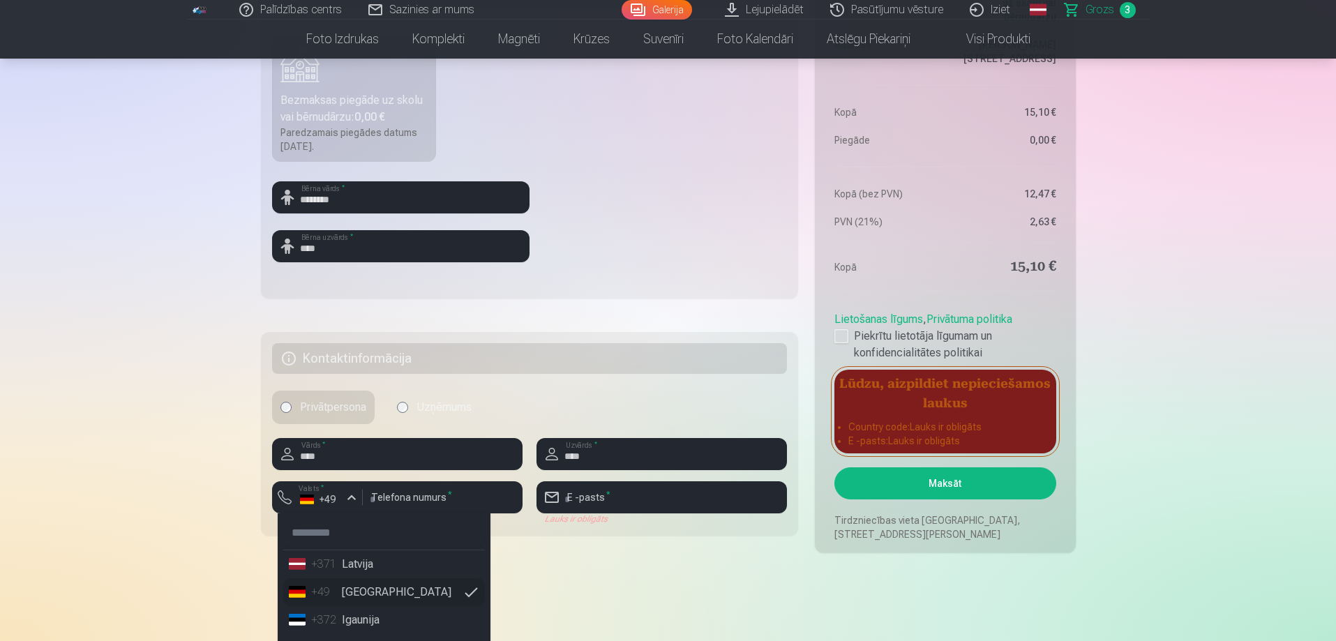
click at [357, 568] on li "+371 Latvija" at bounding box center [384, 564] width 202 height 28
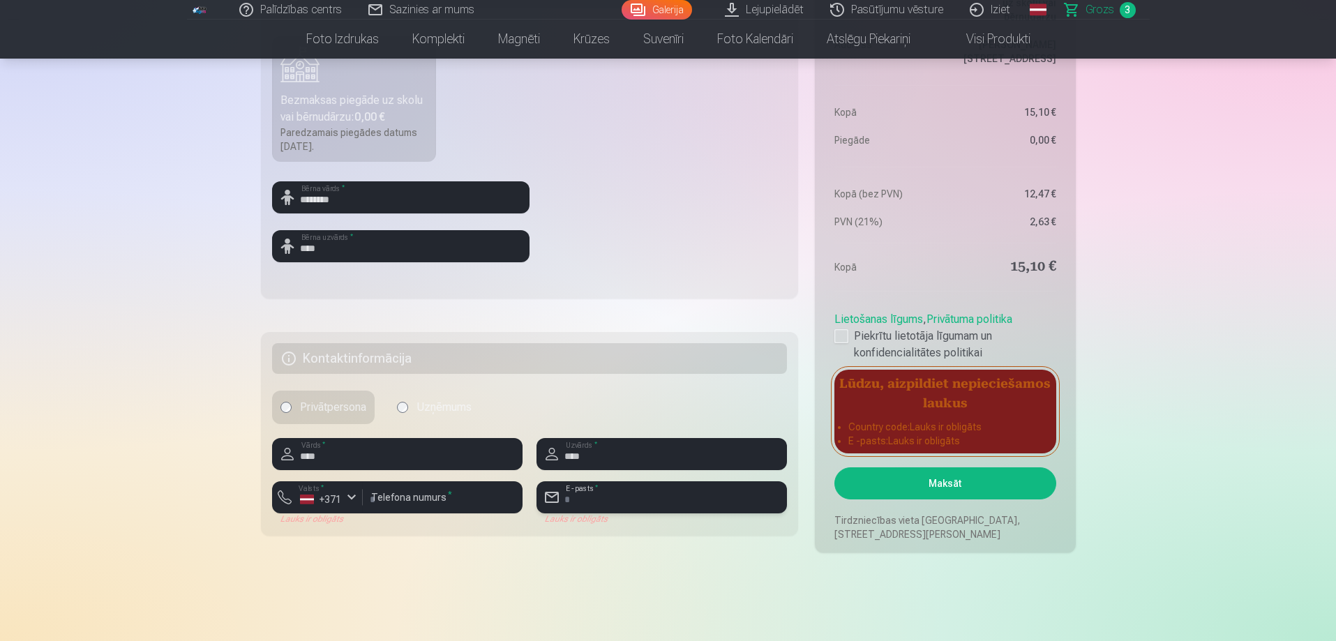
click at [656, 505] on input "email" at bounding box center [661, 497] width 250 height 32
type input "**********"
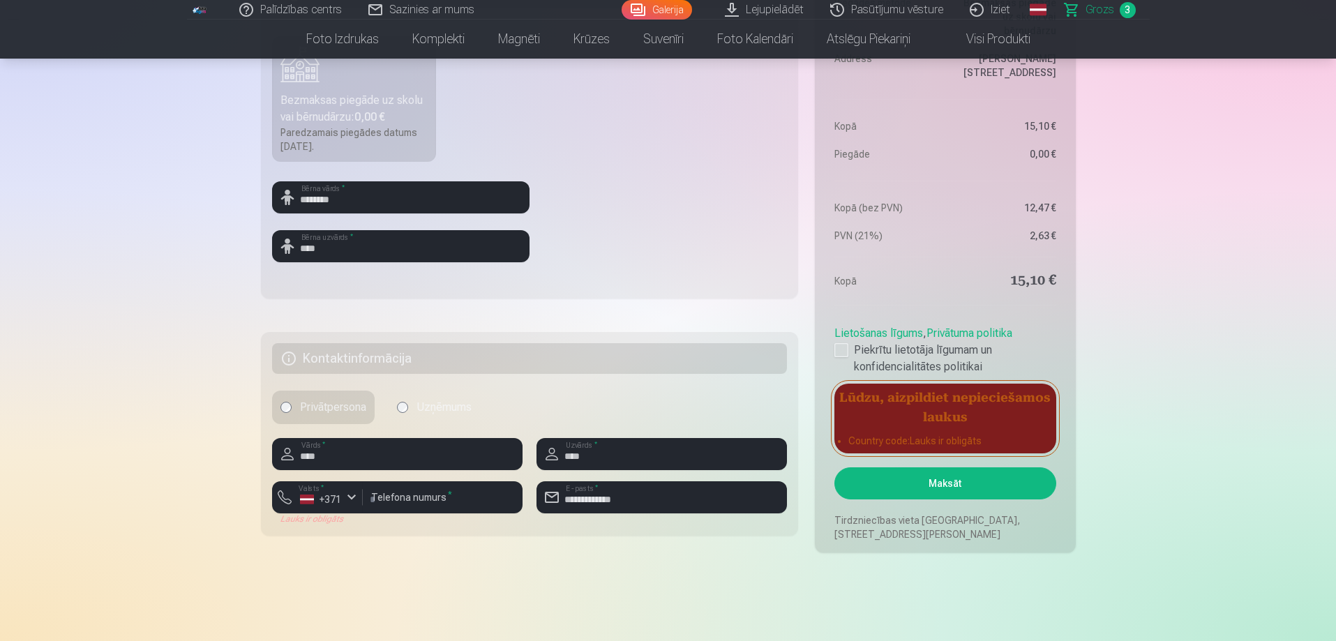
click at [653, 603] on main "Jūsu iepirkumu grozs Kopsavilkums Order number Grozs Status Neapmaksāts Purchas…" at bounding box center [668, 78] width 815 height 1083
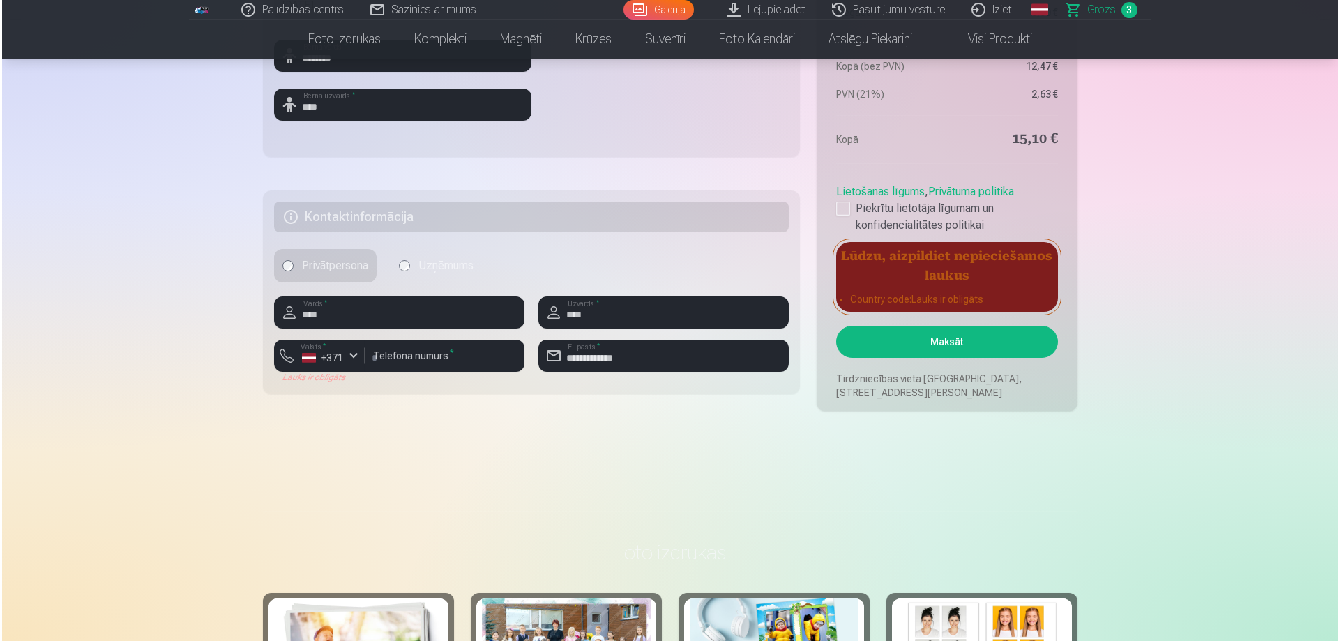
scroll to position [767, 0]
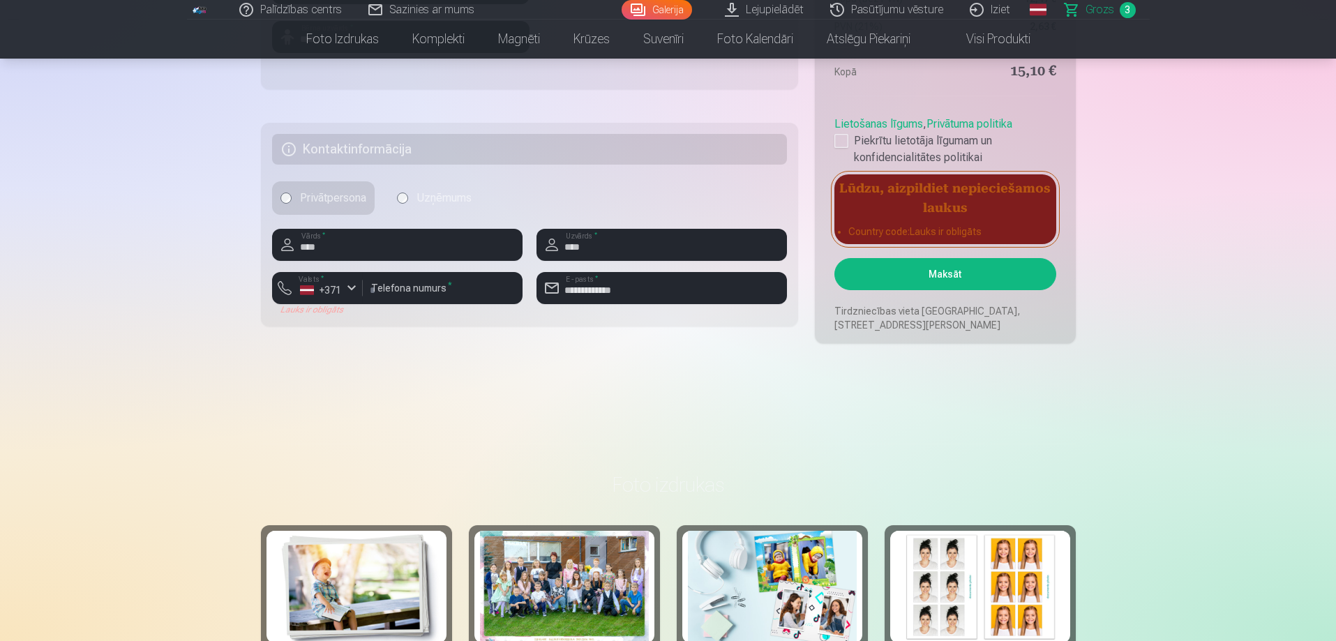
click at [928, 281] on button "Maksāt" at bounding box center [944, 274] width 221 height 32
